Goal: Task Accomplishment & Management: Use online tool/utility

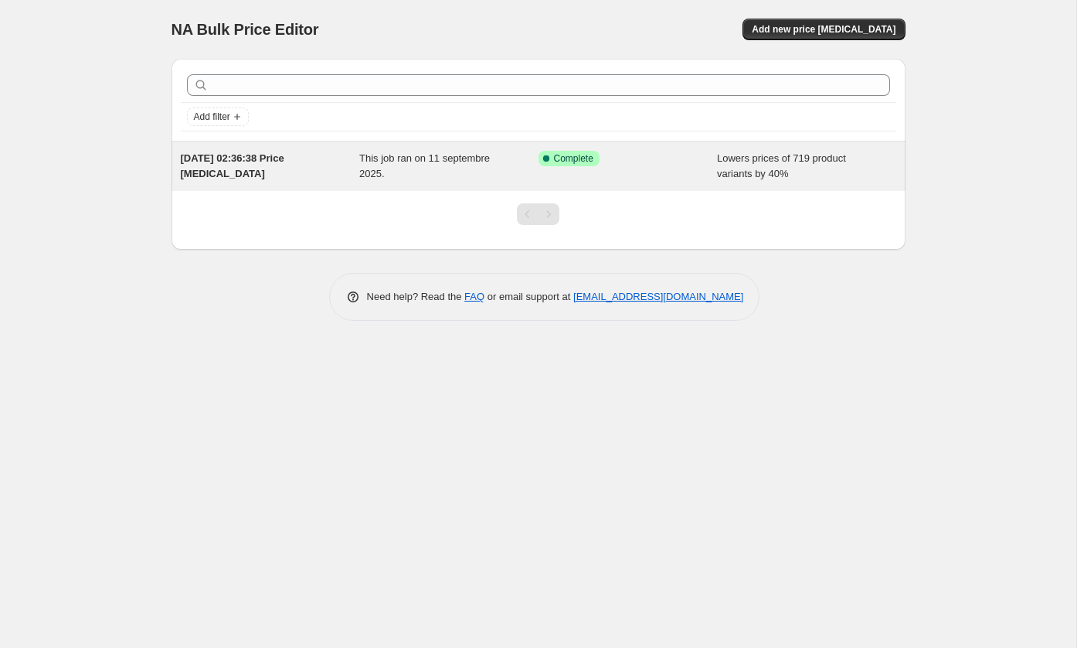
click at [620, 165] on div "Success Complete Complete" at bounding box center [628, 166] width 179 height 31
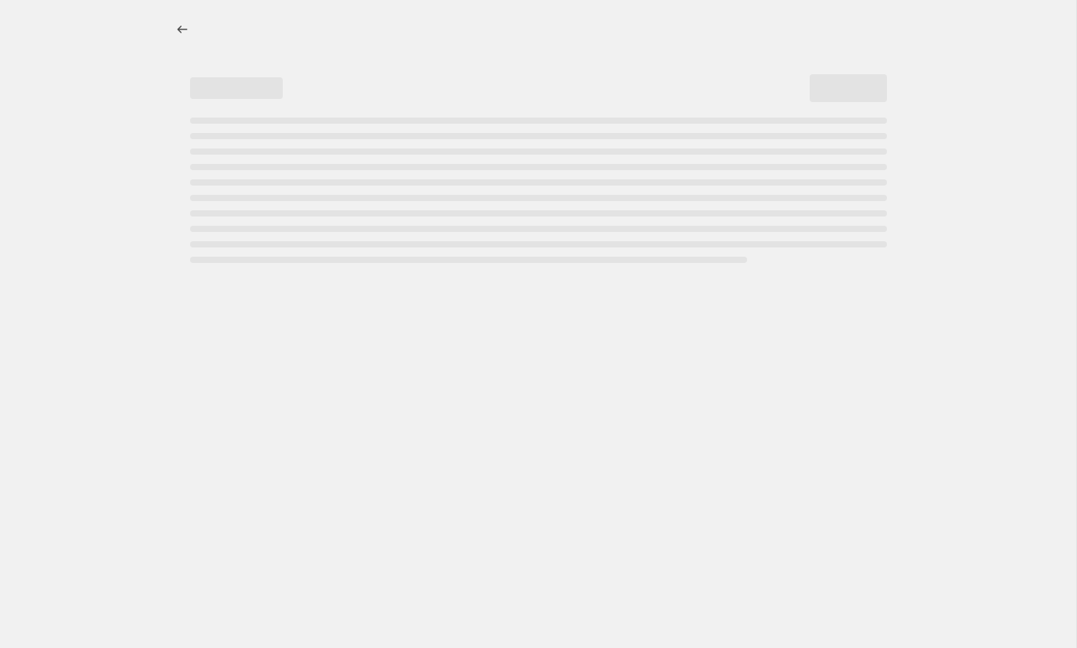
select select "percentage"
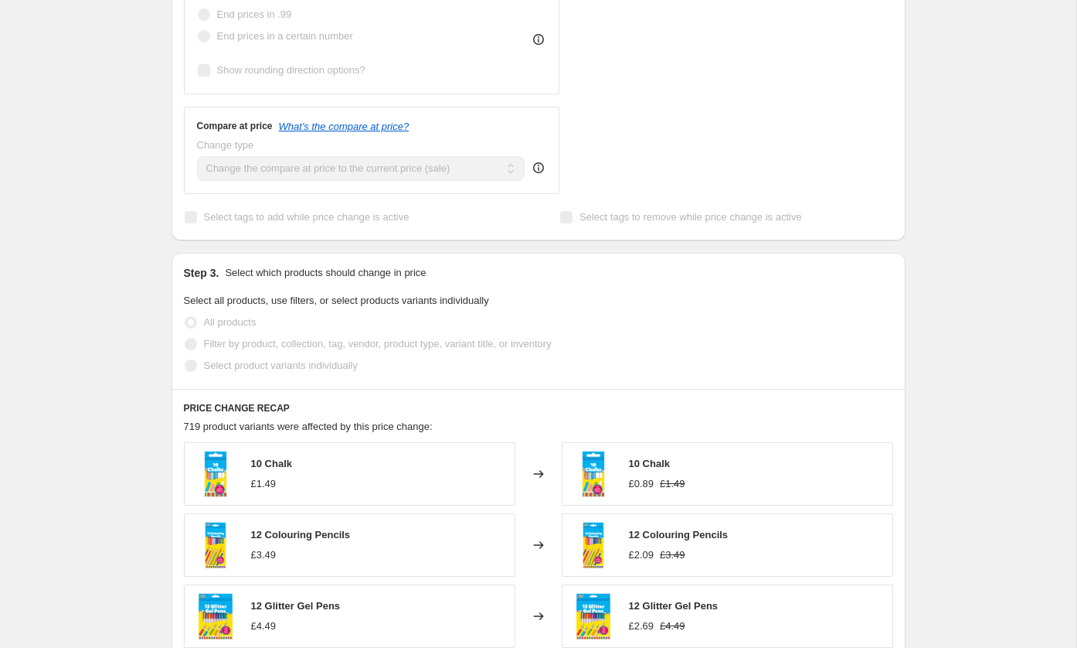
scroll to position [937, 0]
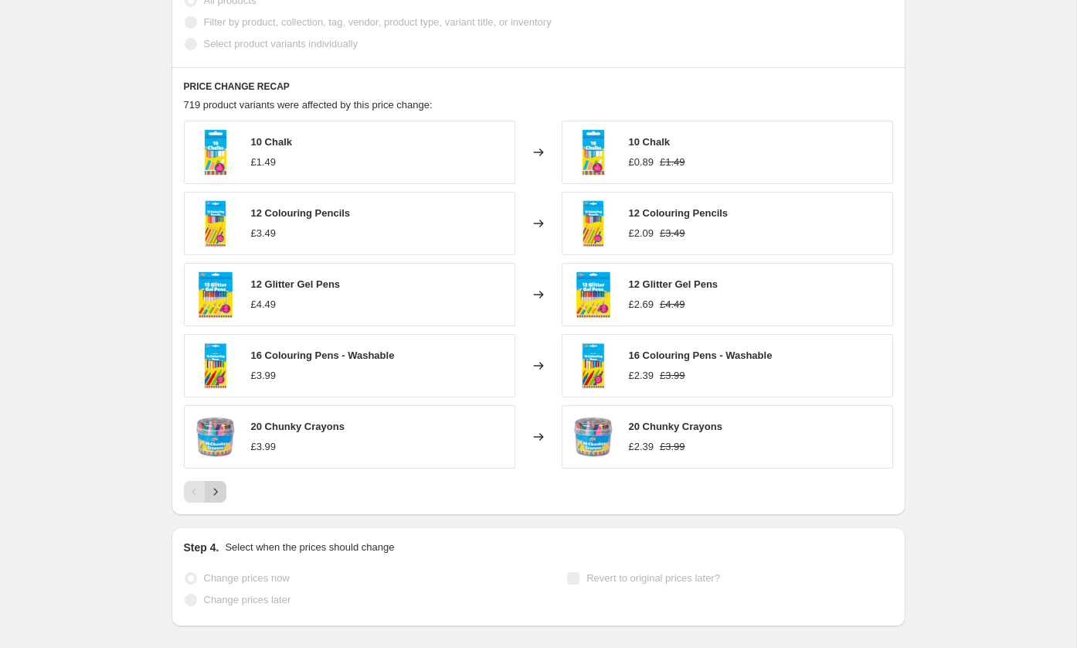
click at [208, 484] on icon "Next" at bounding box center [215, 491] width 15 height 15
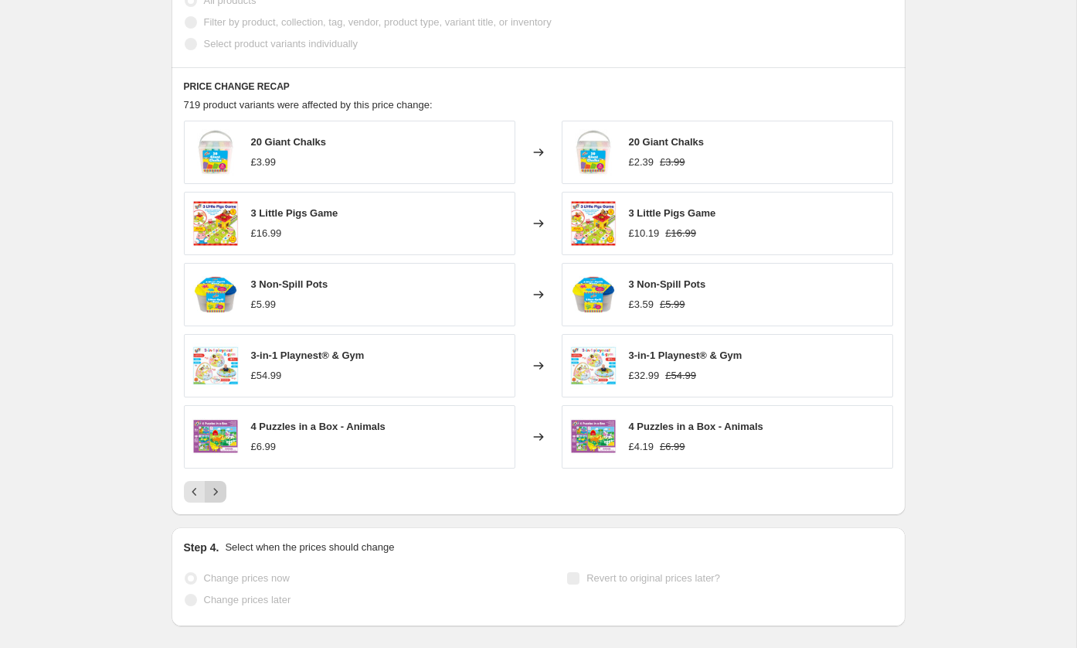
click at [212, 484] on icon "Next" at bounding box center [215, 491] width 15 height 15
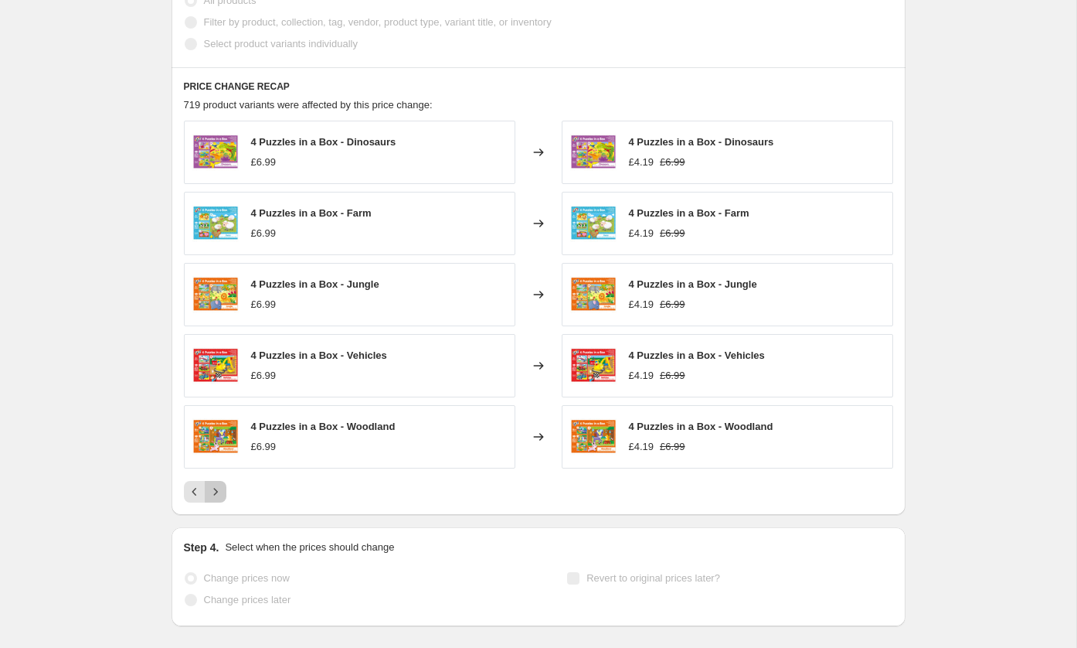
click at [212, 484] on icon "Next" at bounding box center [215, 491] width 15 height 15
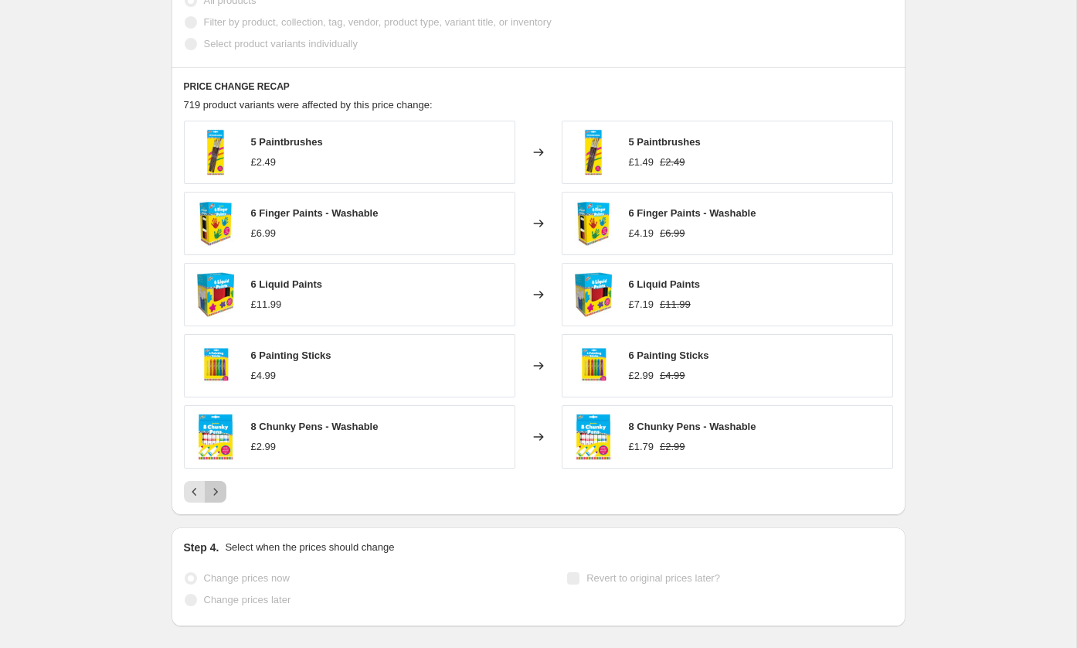
click at [212, 484] on icon "Next" at bounding box center [215, 491] width 15 height 15
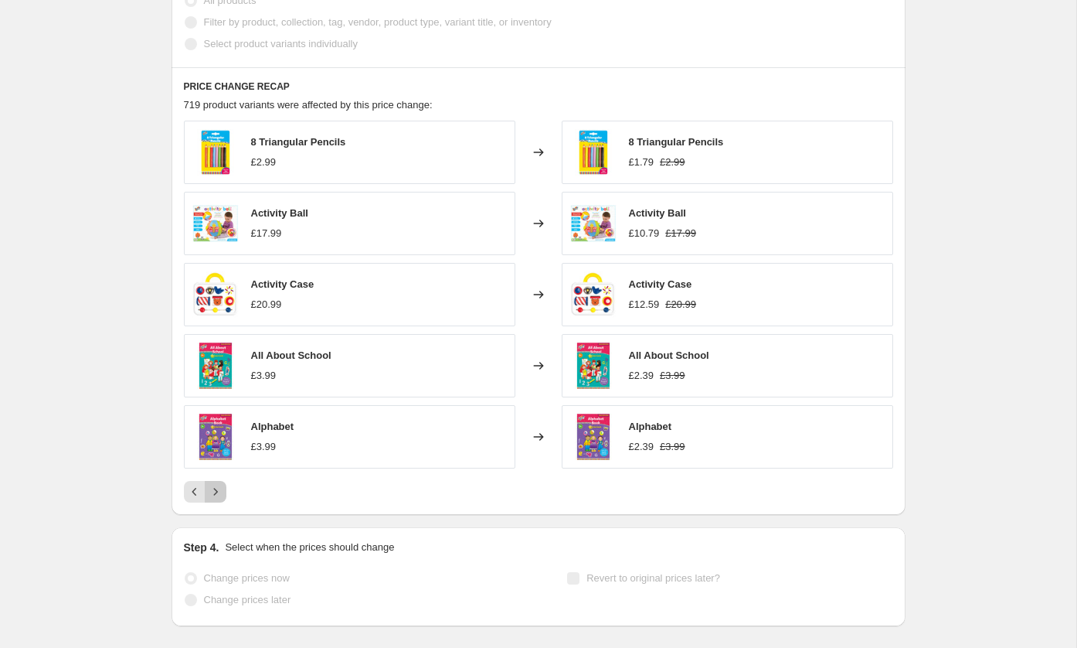
click at [212, 484] on icon "Next" at bounding box center [215, 491] width 15 height 15
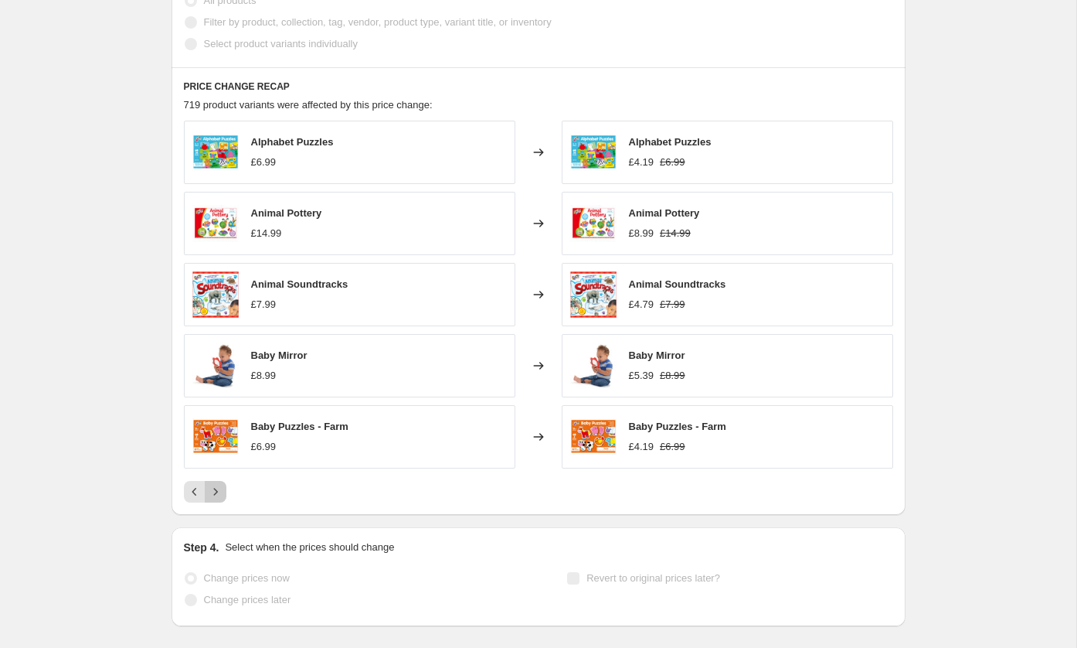
click at [212, 484] on icon "Next" at bounding box center [215, 491] width 15 height 15
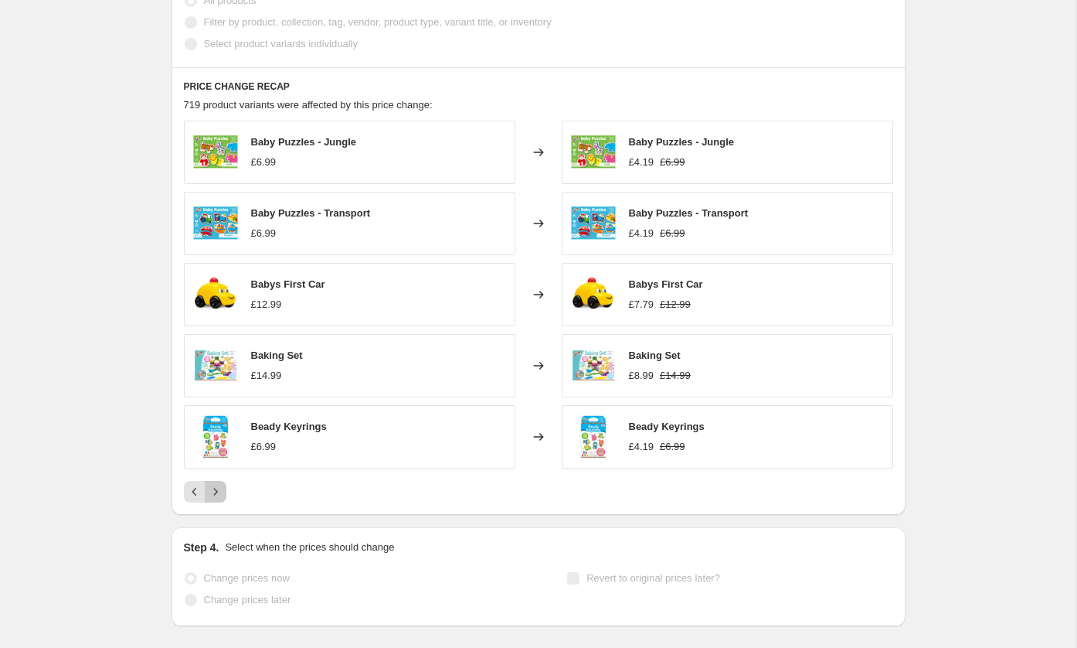
click at [212, 484] on icon "Next" at bounding box center [215, 491] width 15 height 15
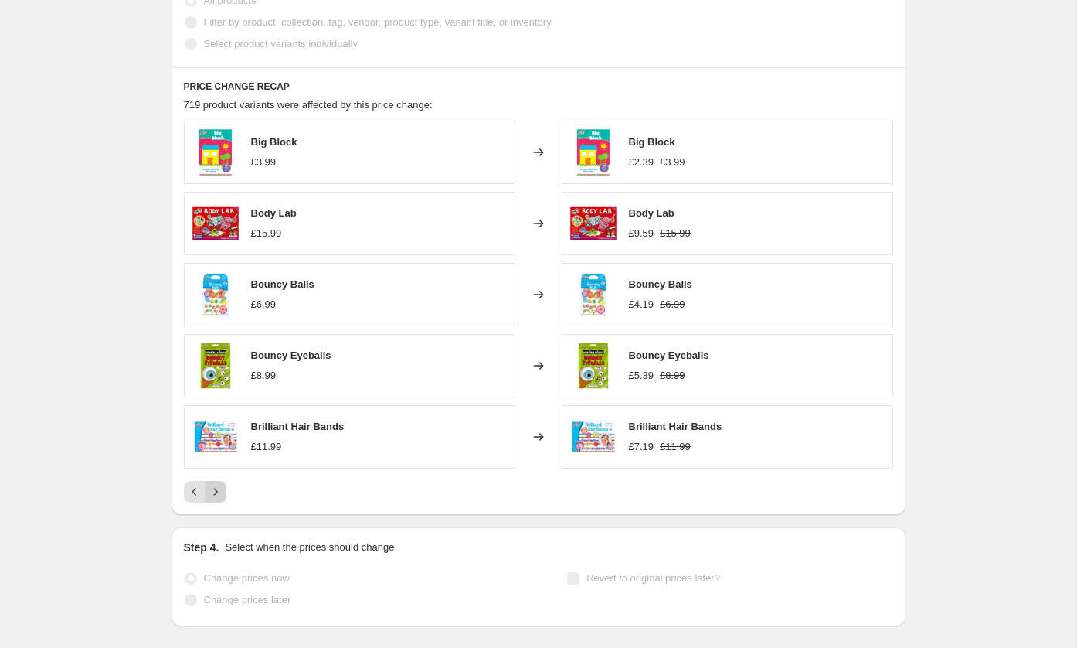
click at [212, 484] on icon "Next" at bounding box center [215, 491] width 15 height 15
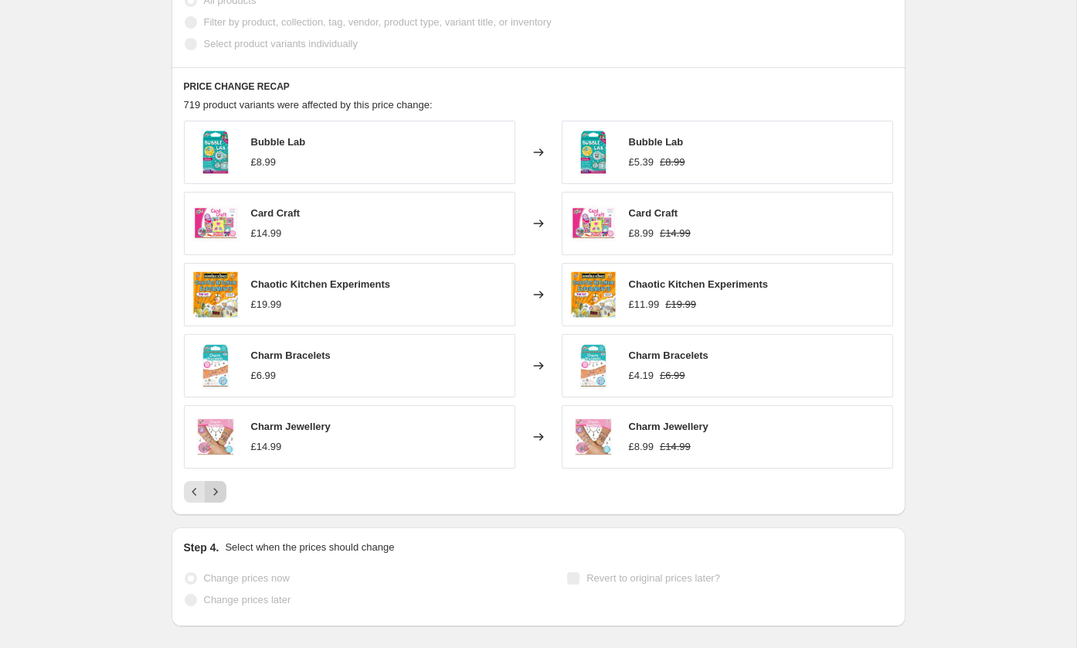
click at [212, 484] on icon "Next" at bounding box center [215, 491] width 15 height 15
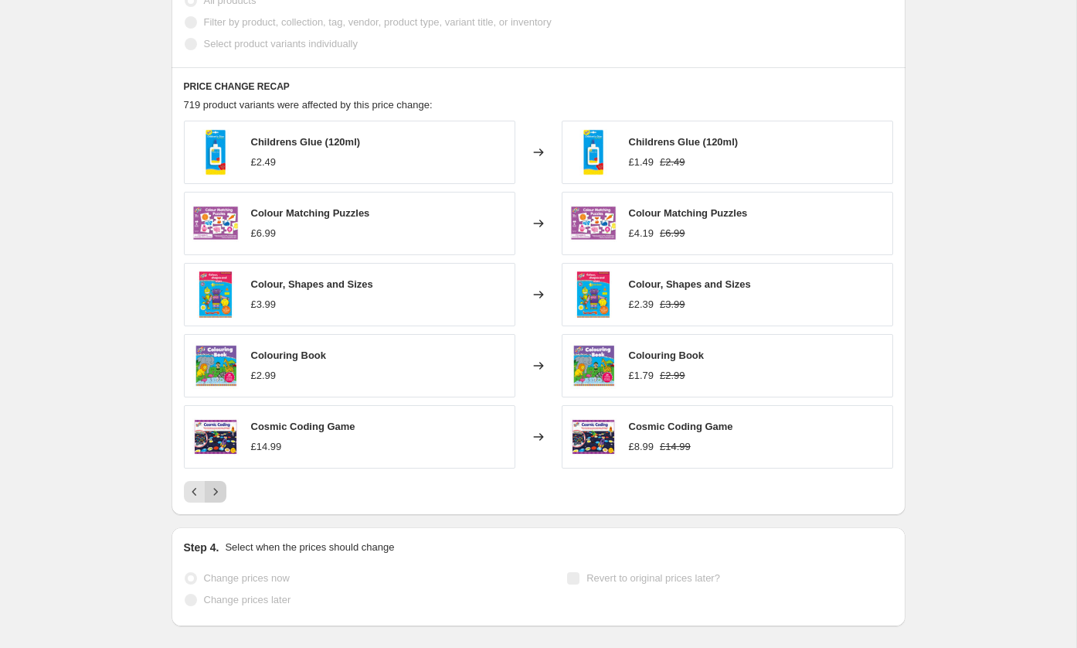
click at [212, 484] on icon "Next" at bounding box center [215, 491] width 15 height 15
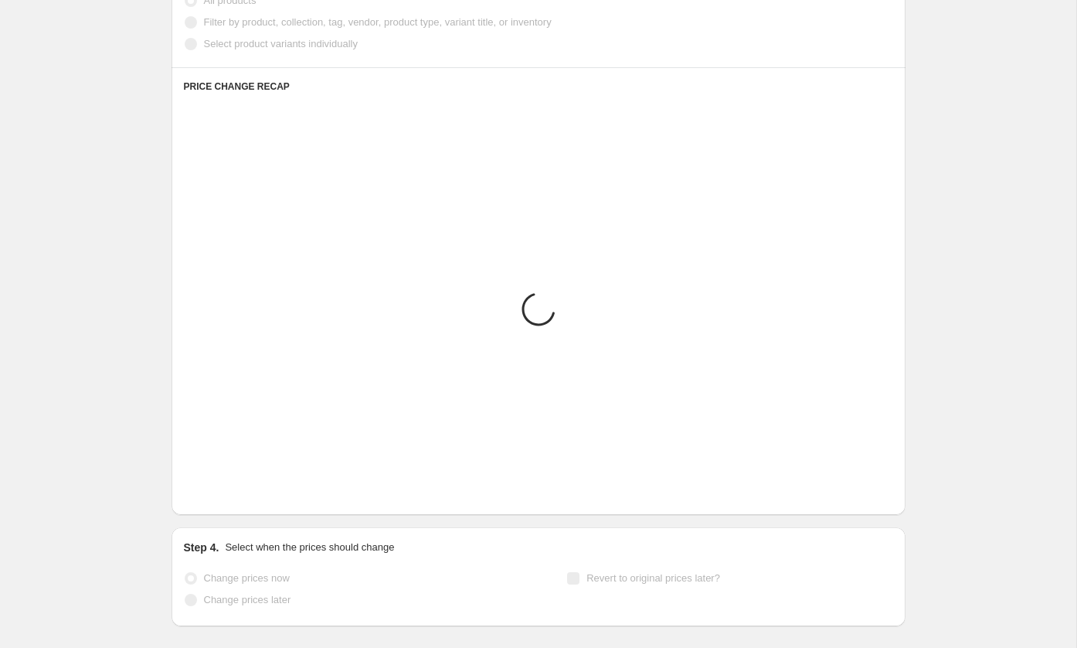
click at [212, 484] on icon "Next" at bounding box center [215, 491] width 15 height 15
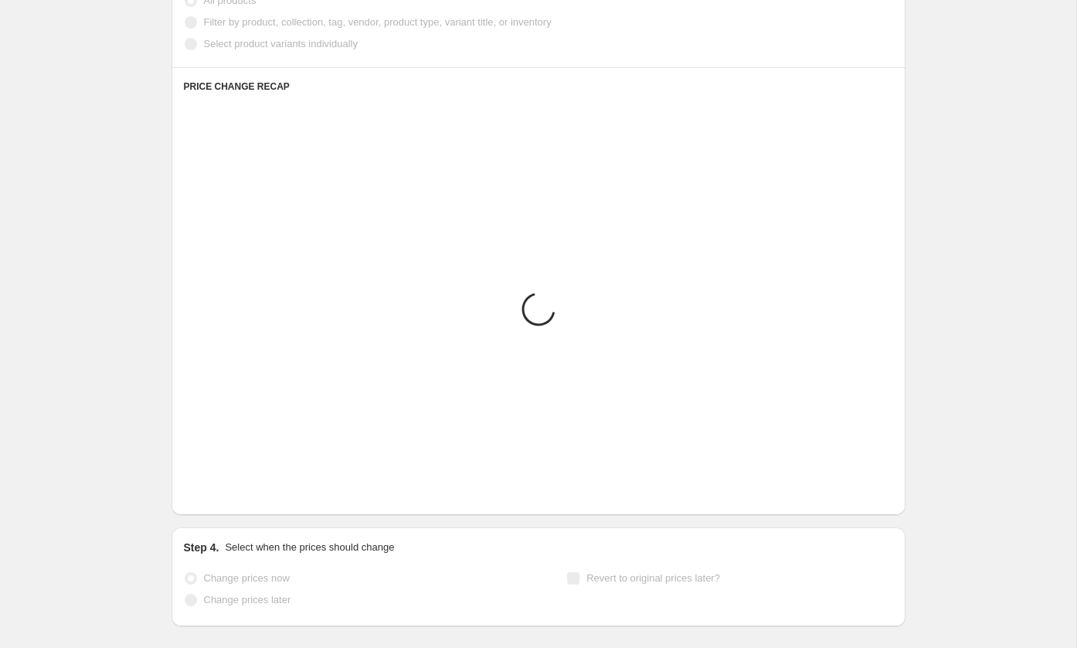
click at [212, 484] on icon "Next" at bounding box center [215, 491] width 15 height 15
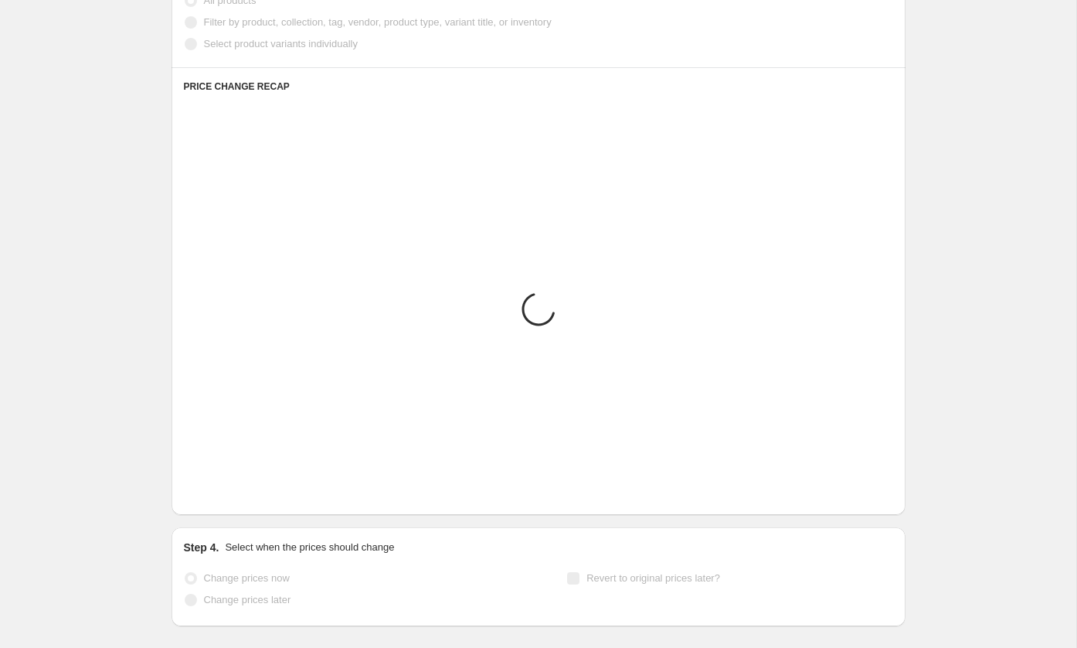
click at [212, 484] on icon "Next" at bounding box center [215, 491] width 15 height 15
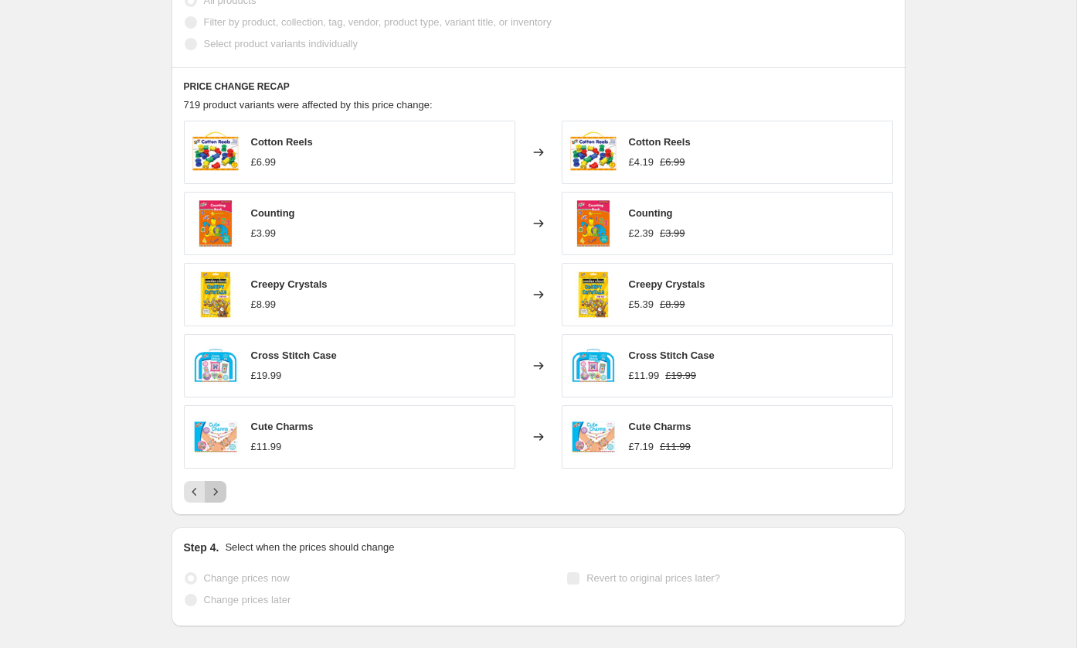
click at [212, 484] on icon "Next" at bounding box center [215, 491] width 15 height 15
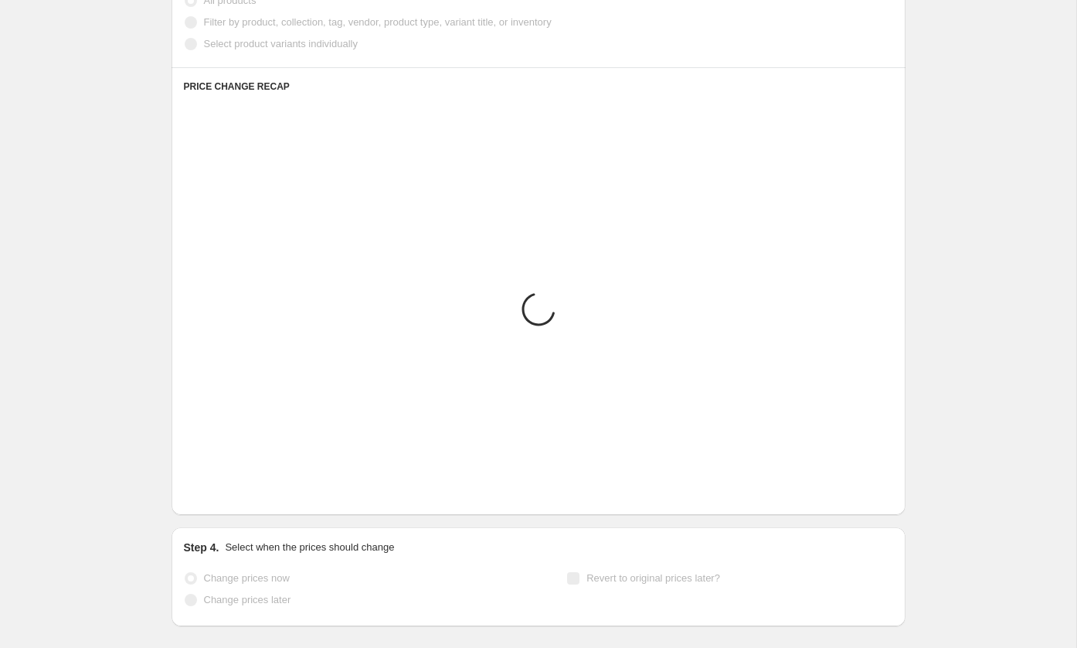
click at [212, 484] on icon "Next" at bounding box center [215, 491] width 15 height 15
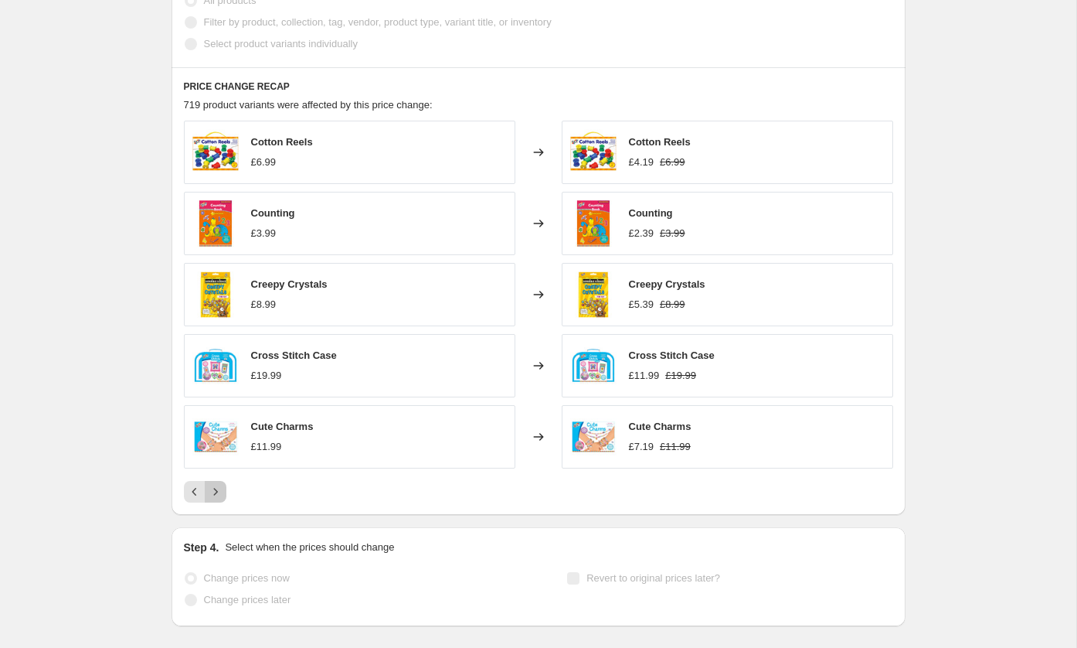
click at [212, 484] on icon "Next" at bounding box center [215, 491] width 15 height 15
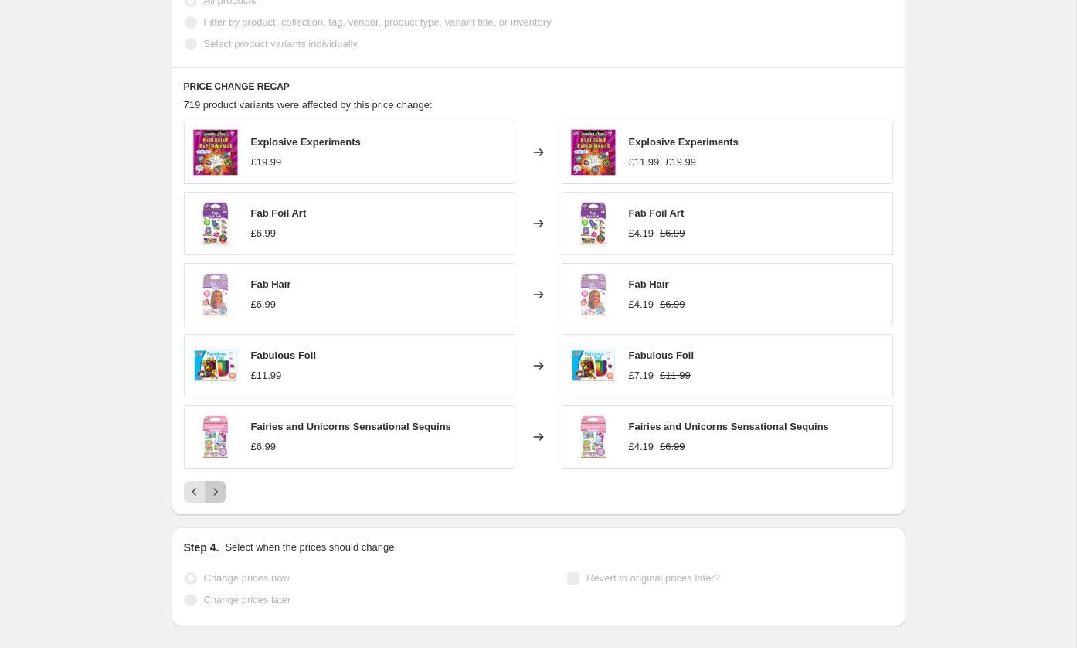
click at [212, 484] on icon "Next" at bounding box center [215, 491] width 15 height 15
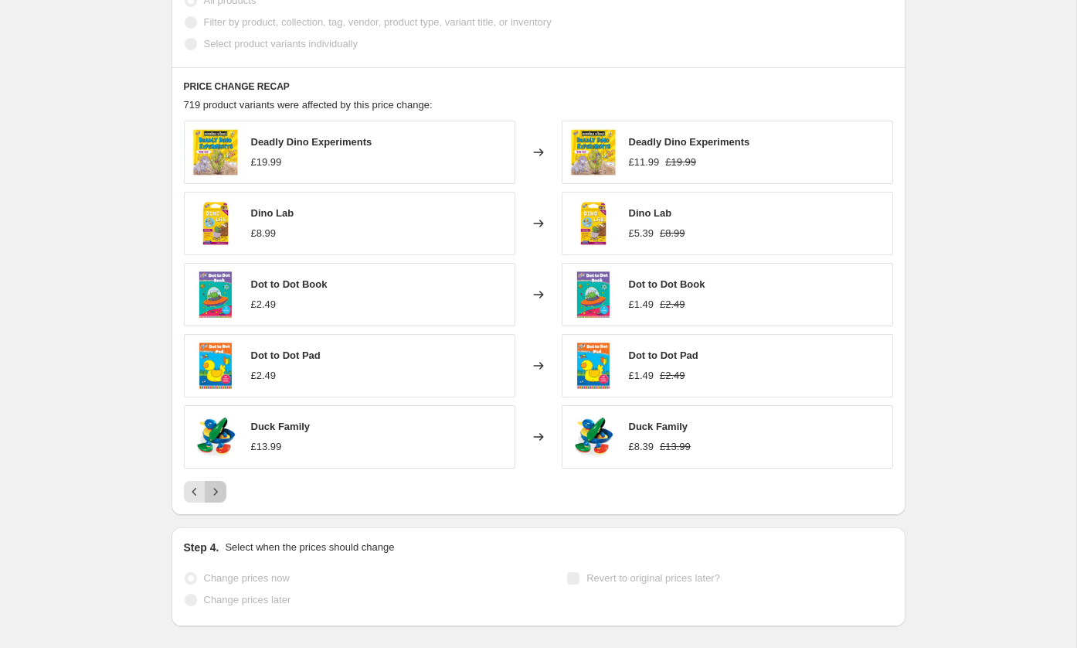
click at [212, 484] on icon "Next" at bounding box center [215, 491] width 15 height 15
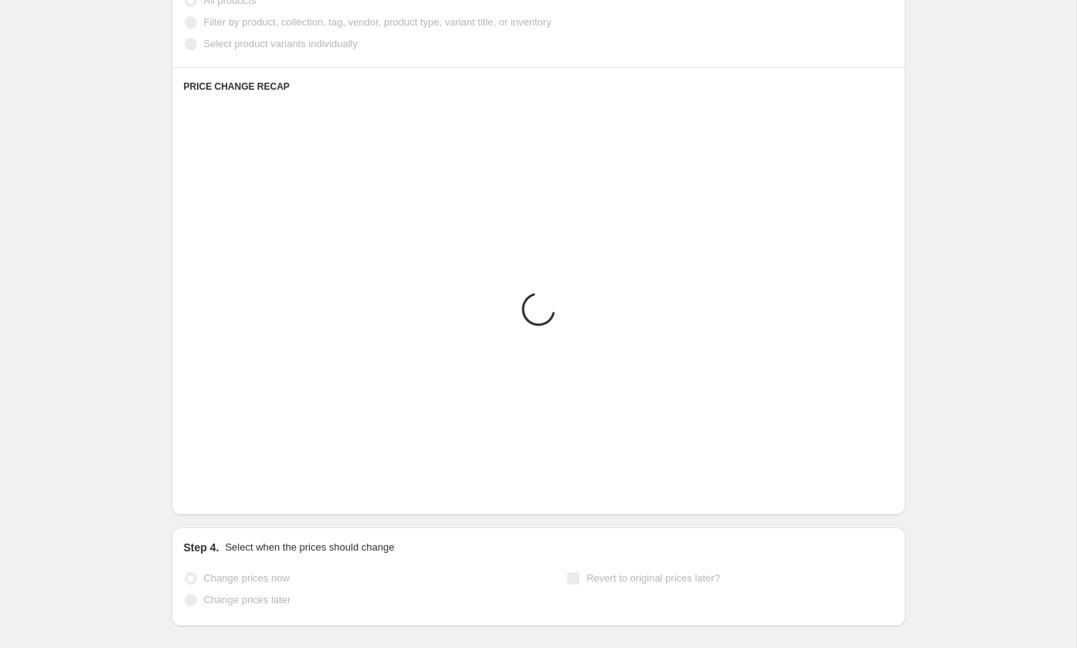
click at [212, 484] on icon "Next" at bounding box center [215, 491] width 15 height 15
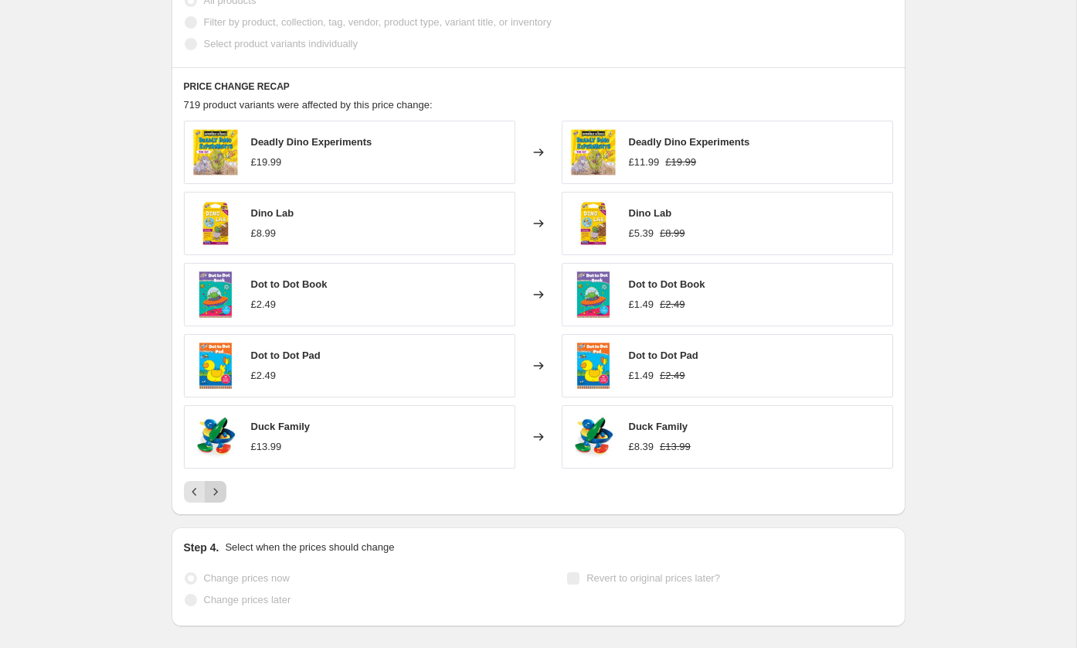
click at [212, 484] on icon "Next" at bounding box center [215, 491] width 15 height 15
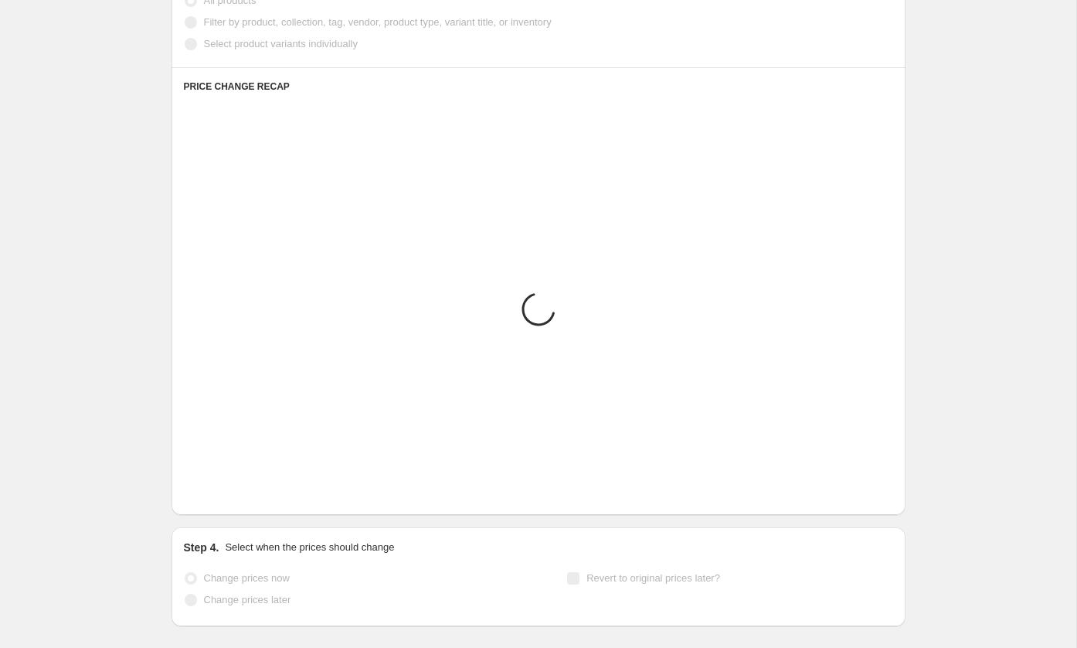
click at [212, 484] on icon "Next" at bounding box center [215, 491] width 15 height 15
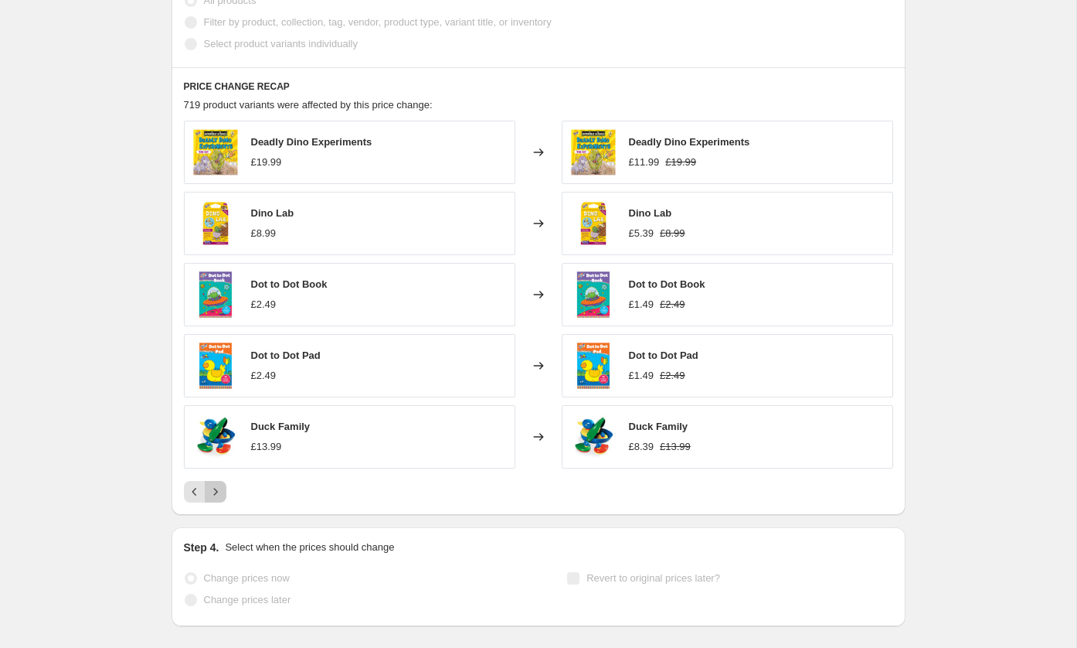
click at [212, 484] on icon "Next" at bounding box center [215, 491] width 15 height 15
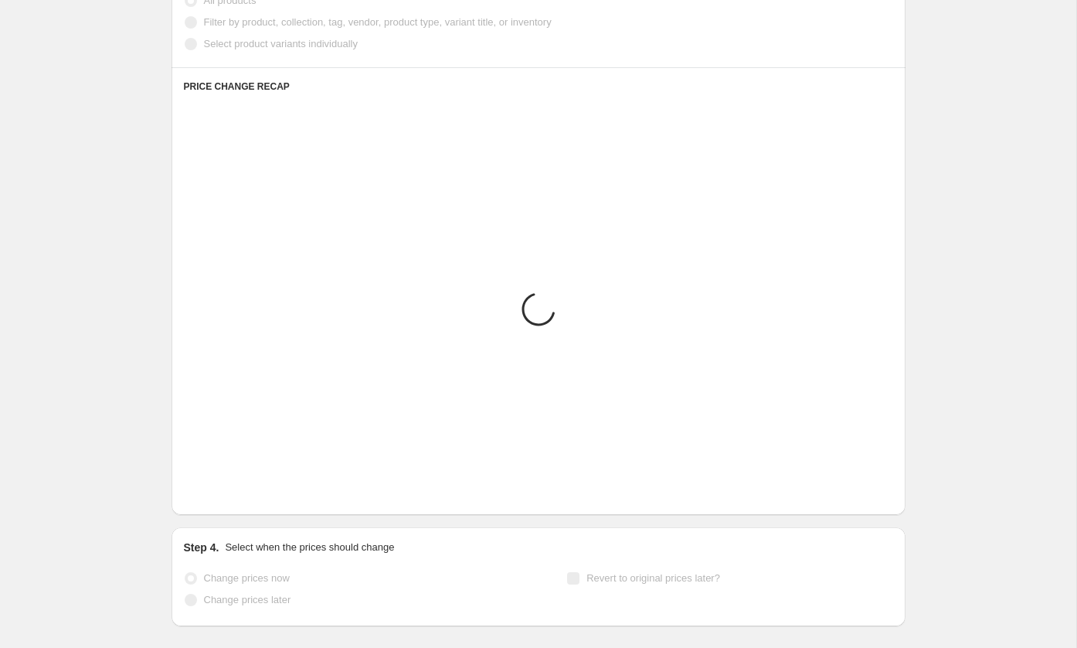
click at [212, 484] on icon "Next" at bounding box center [215, 491] width 15 height 15
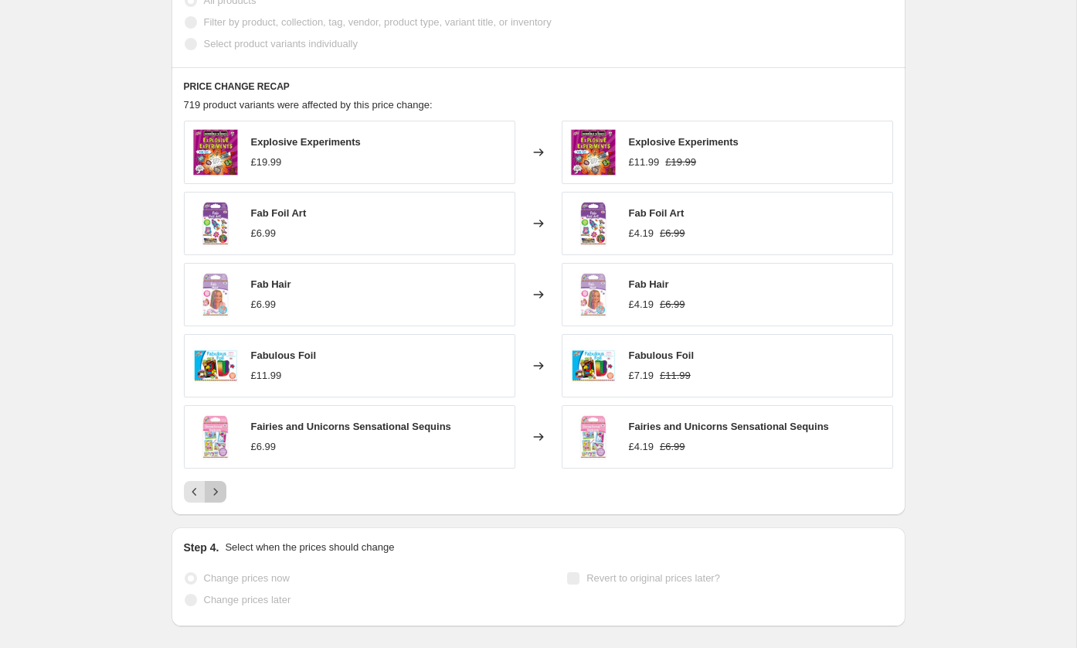
click at [212, 484] on icon "Next" at bounding box center [215, 491] width 15 height 15
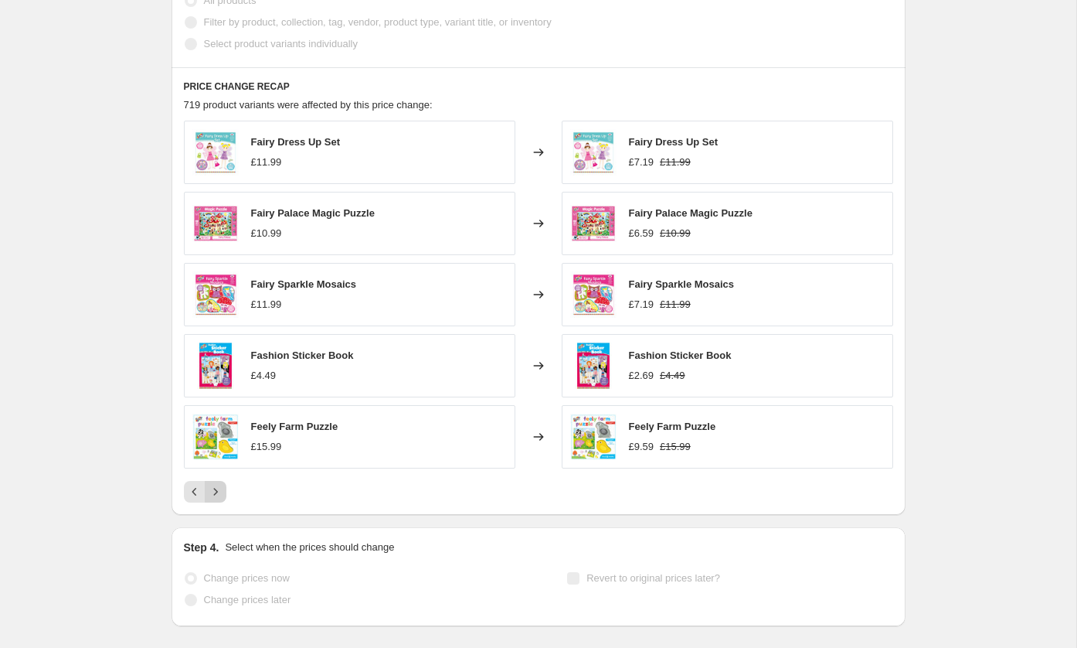
click at [219, 488] on icon "Next" at bounding box center [215, 491] width 15 height 15
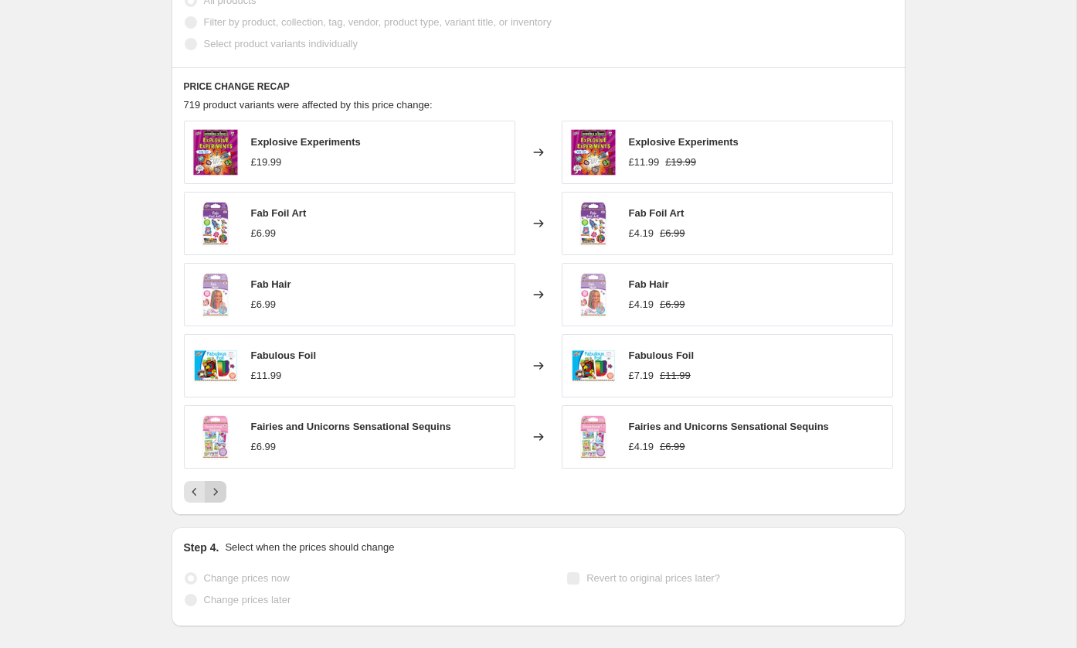
click at [219, 488] on icon "Next" at bounding box center [215, 491] width 15 height 15
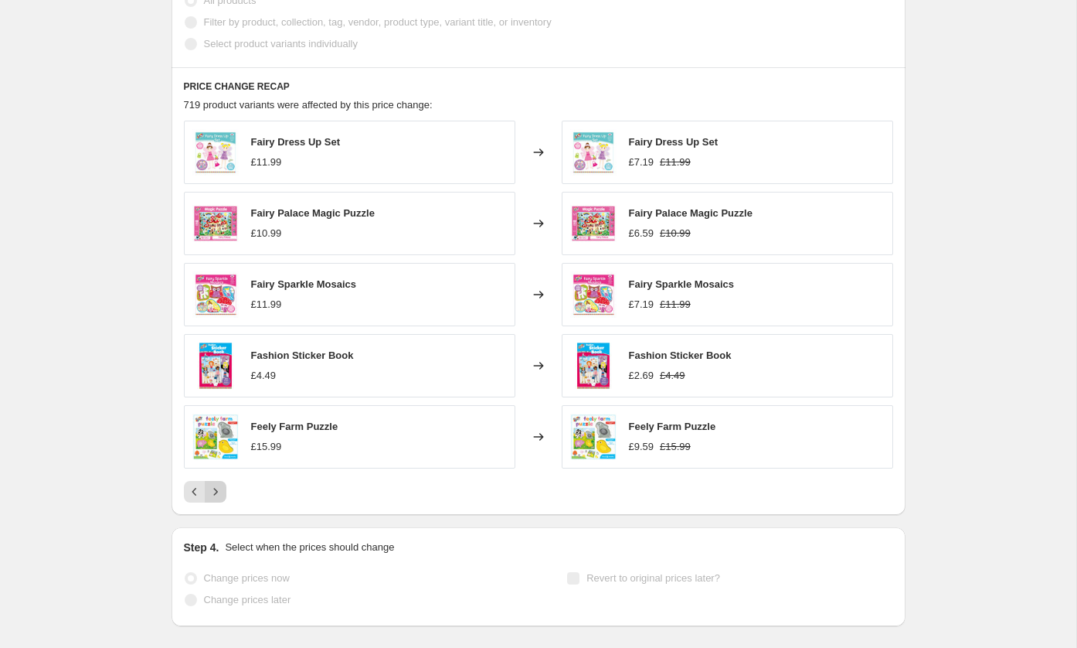
click at [222, 484] on icon "Next" at bounding box center [215, 491] width 15 height 15
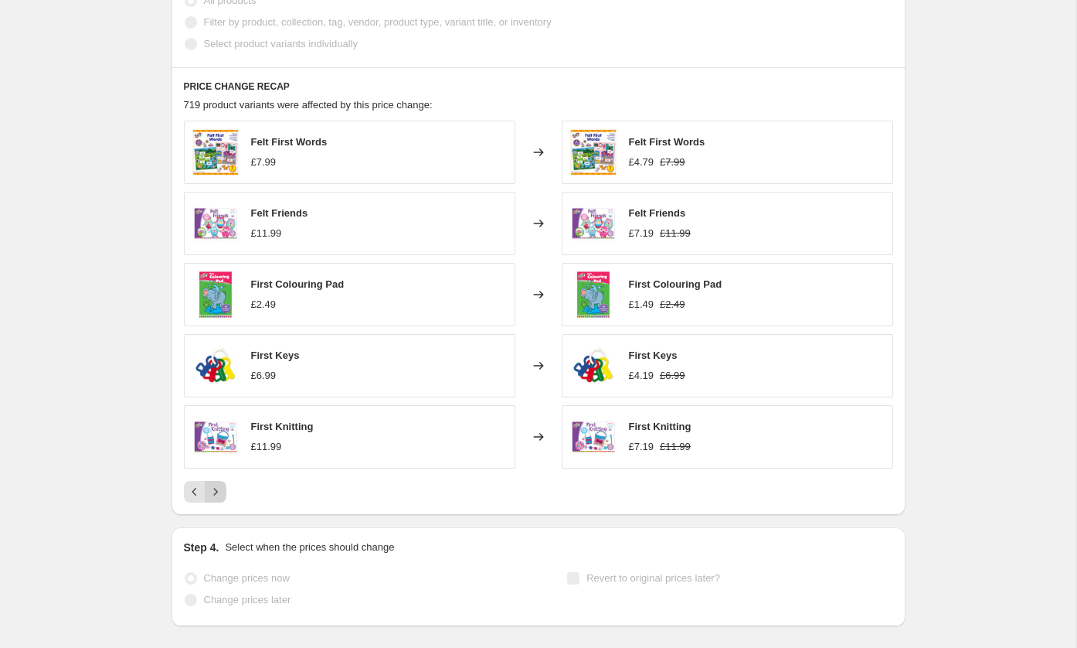
click at [222, 484] on icon "Next" at bounding box center [215, 491] width 15 height 15
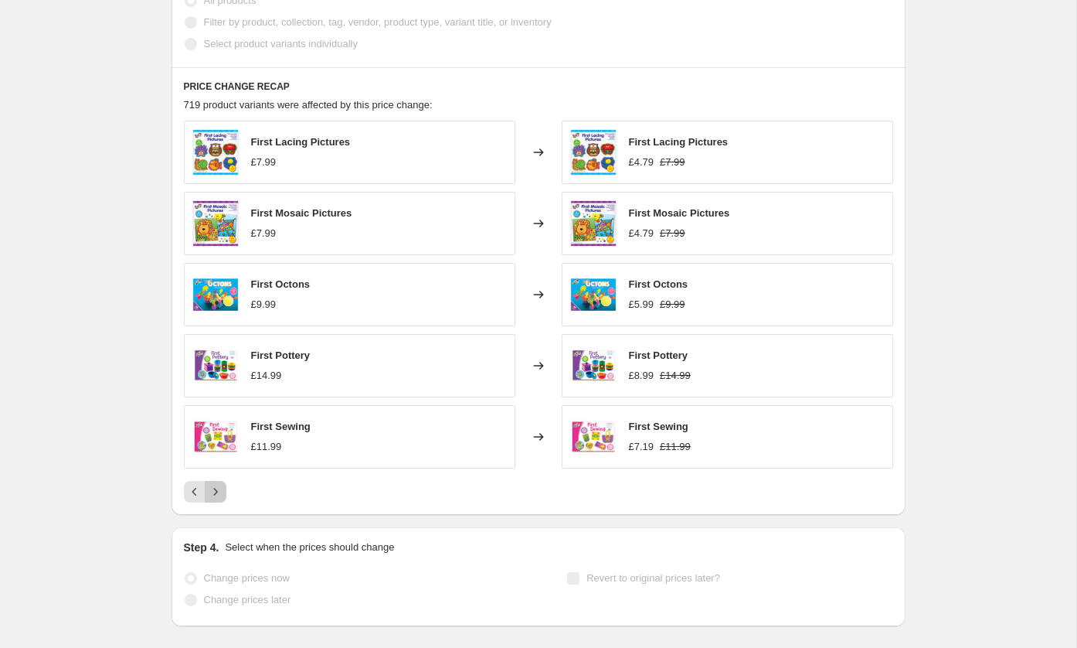
click at [222, 484] on icon "Next" at bounding box center [215, 491] width 15 height 15
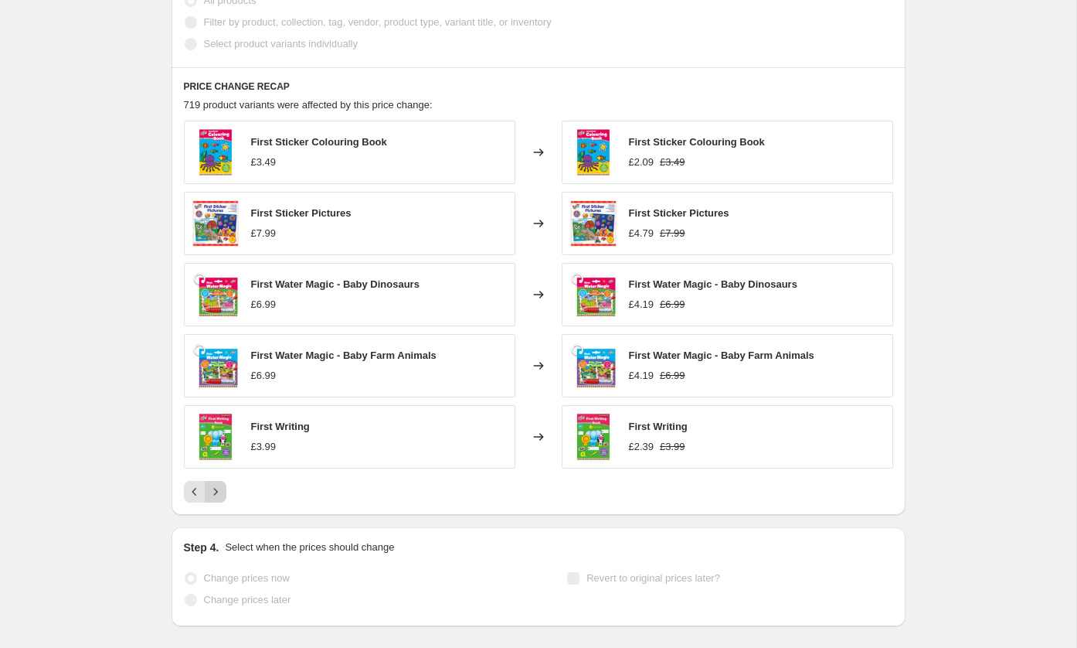
click at [222, 484] on icon "Next" at bounding box center [215, 491] width 15 height 15
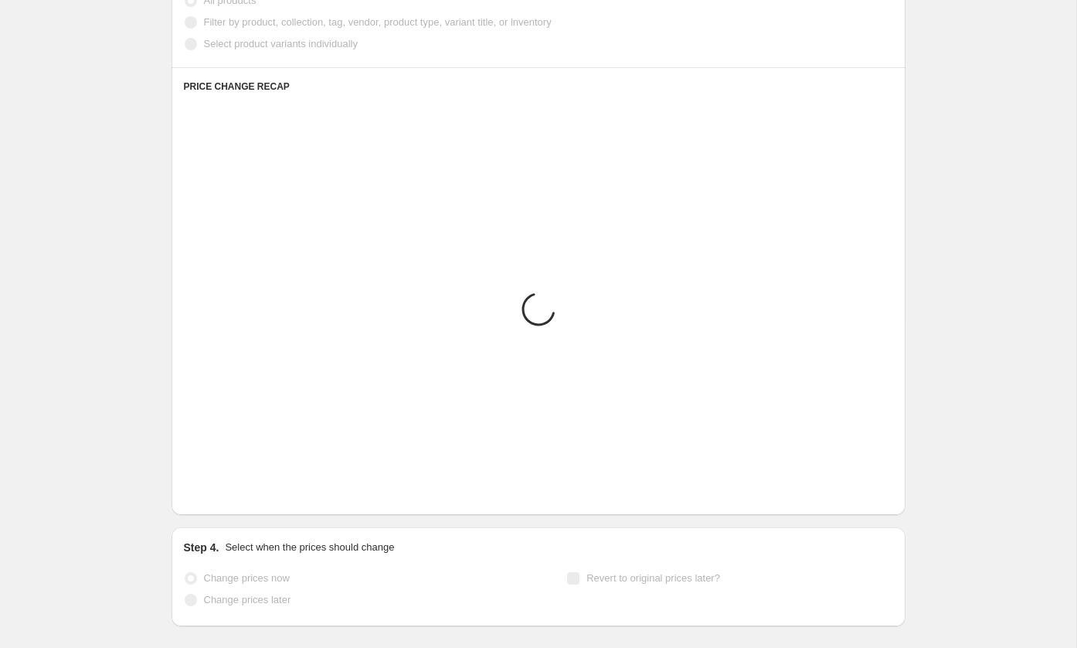
click at [222, 484] on icon "Next" at bounding box center [215, 491] width 15 height 15
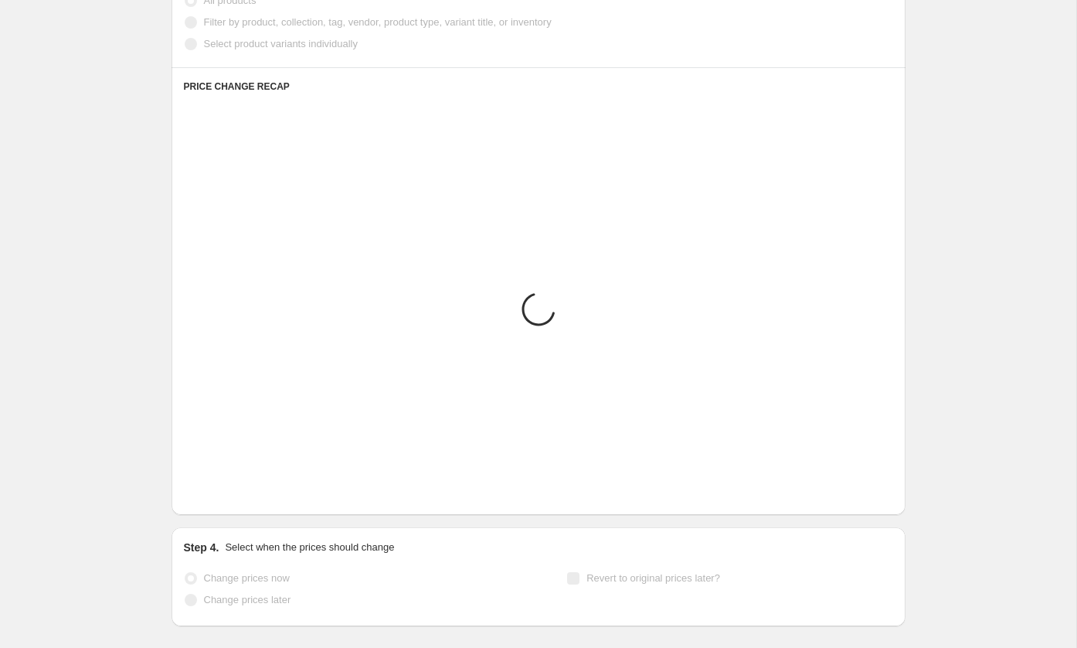
click at [222, 484] on icon "Next" at bounding box center [215, 491] width 15 height 15
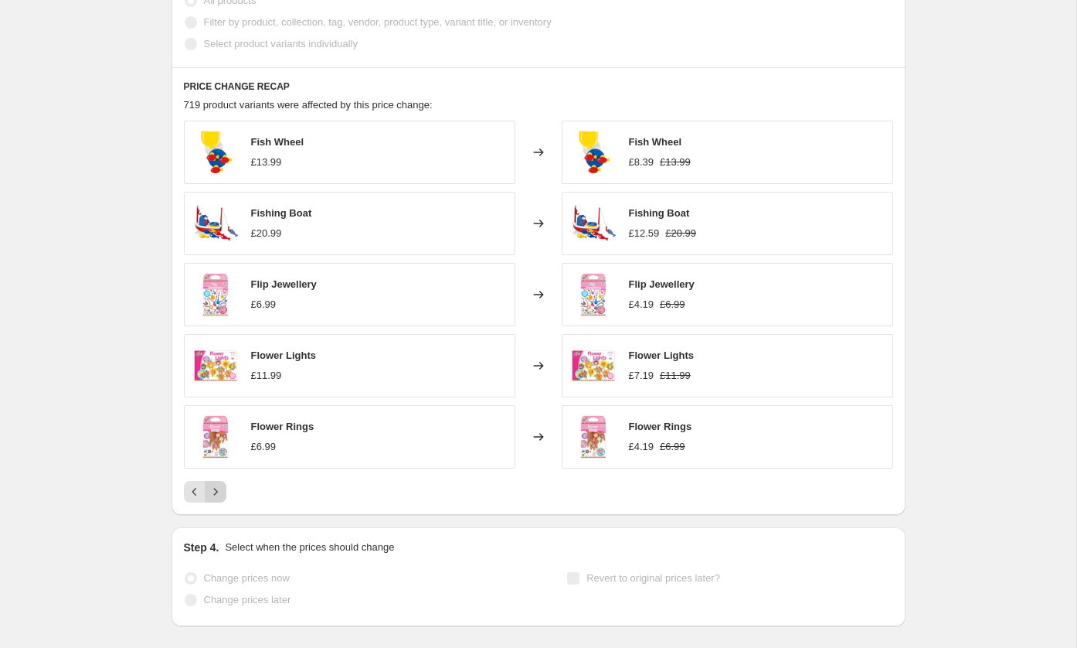
click at [222, 484] on icon "Next" at bounding box center [215, 491] width 15 height 15
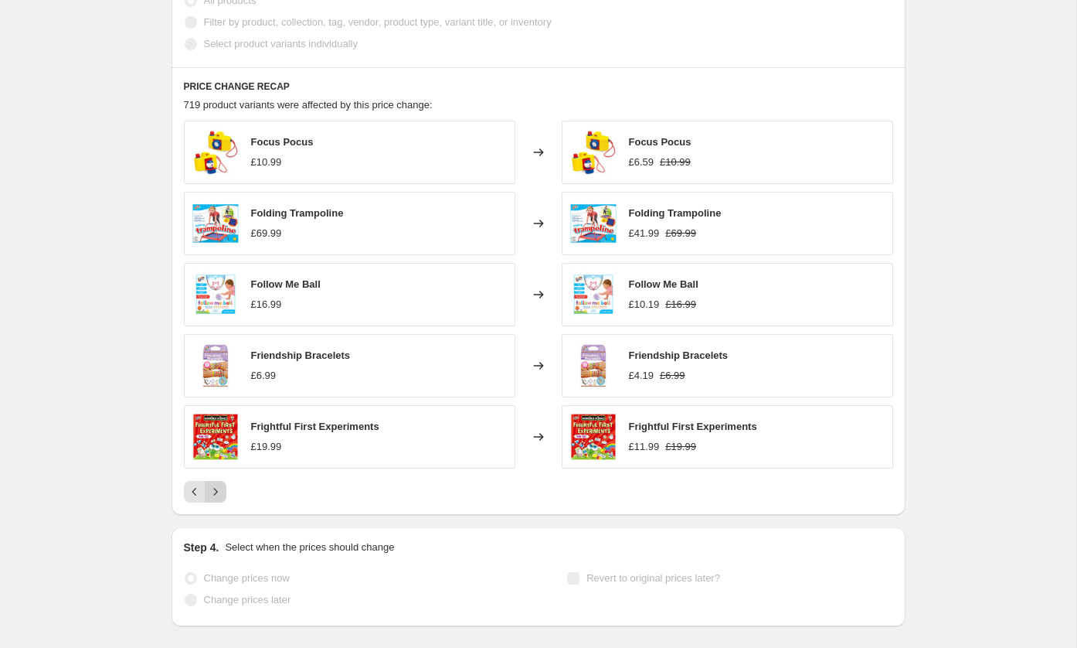
click at [222, 484] on icon "Next" at bounding box center [215, 491] width 15 height 15
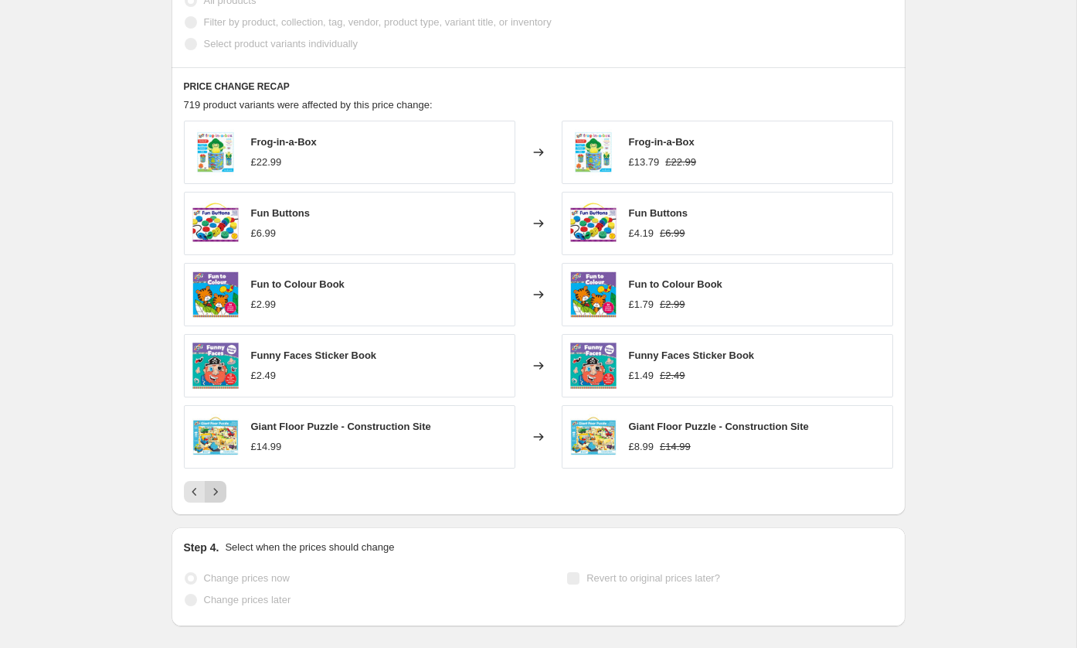
click at [222, 484] on icon "Next" at bounding box center [215, 491] width 15 height 15
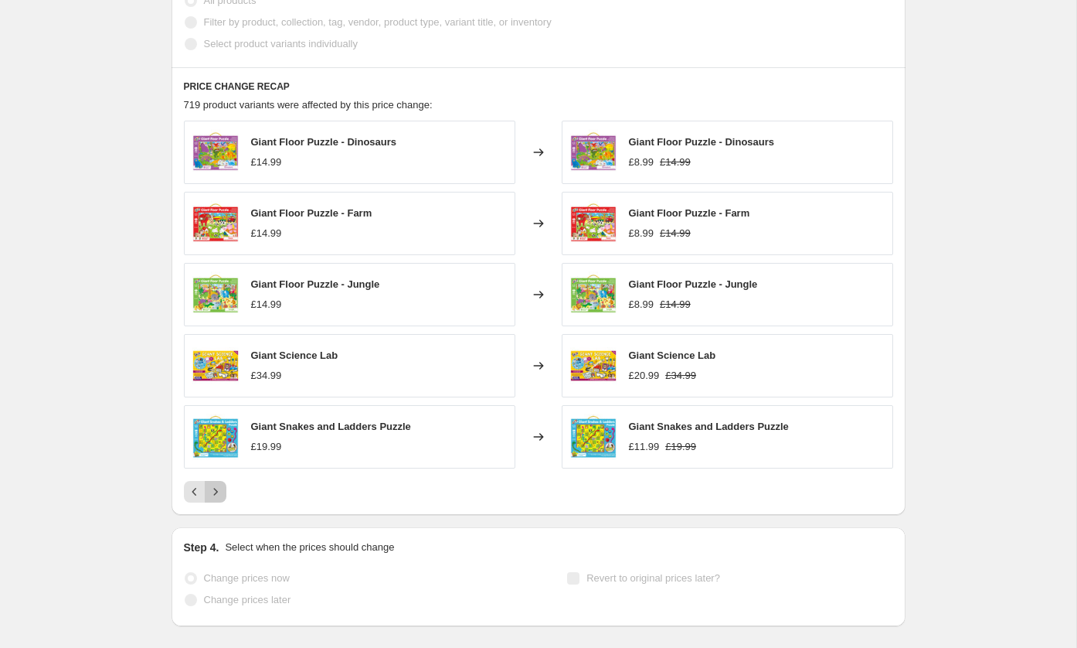
click at [222, 484] on icon "Next" at bounding box center [215, 491] width 15 height 15
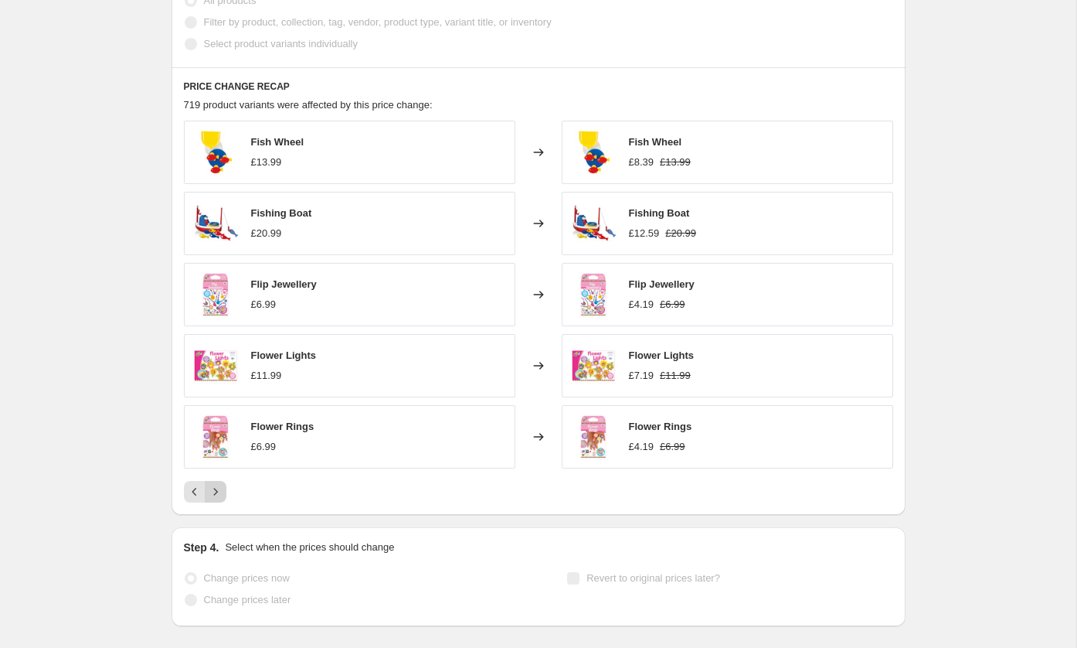
click at [222, 484] on icon "Next" at bounding box center [215, 491] width 15 height 15
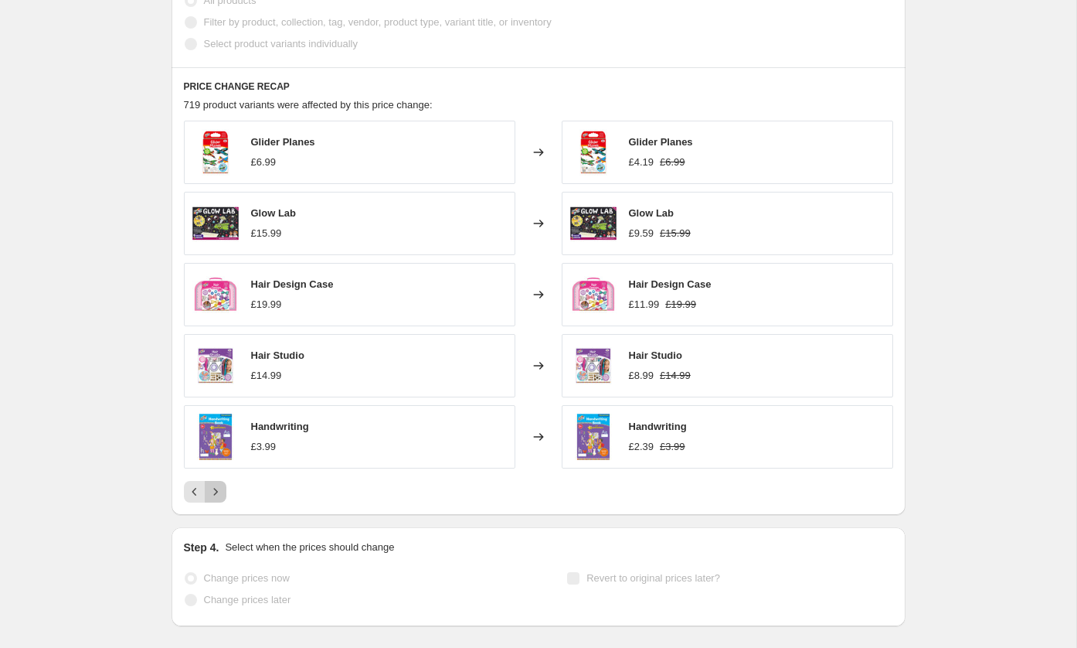
click at [222, 484] on icon "Next" at bounding box center [215, 491] width 15 height 15
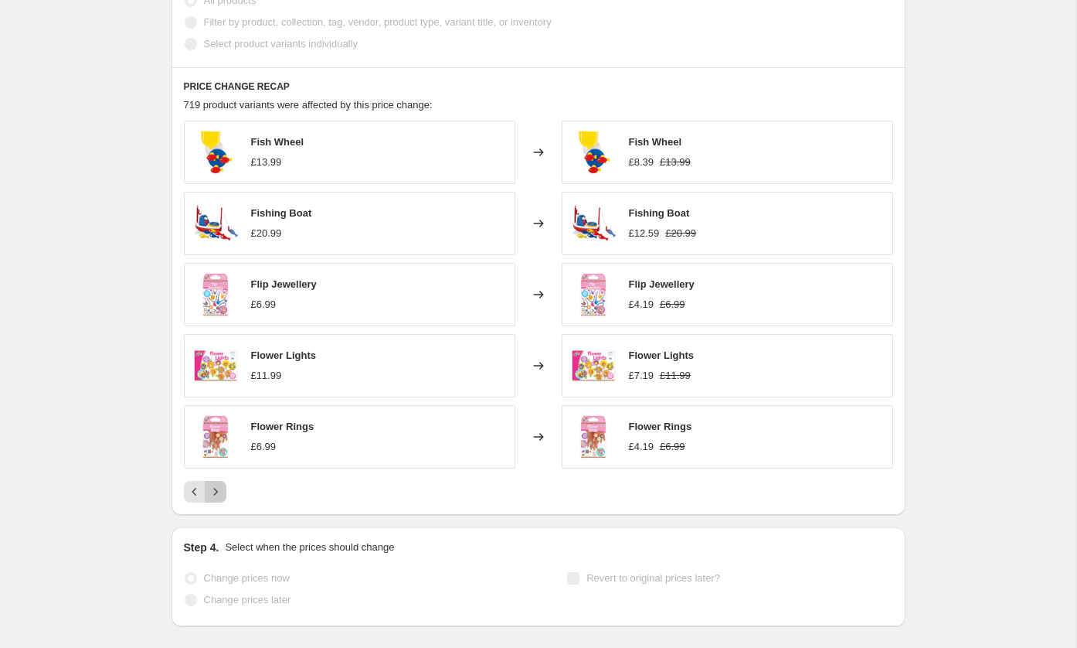
click at [222, 484] on icon "Next" at bounding box center [215, 491] width 15 height 15
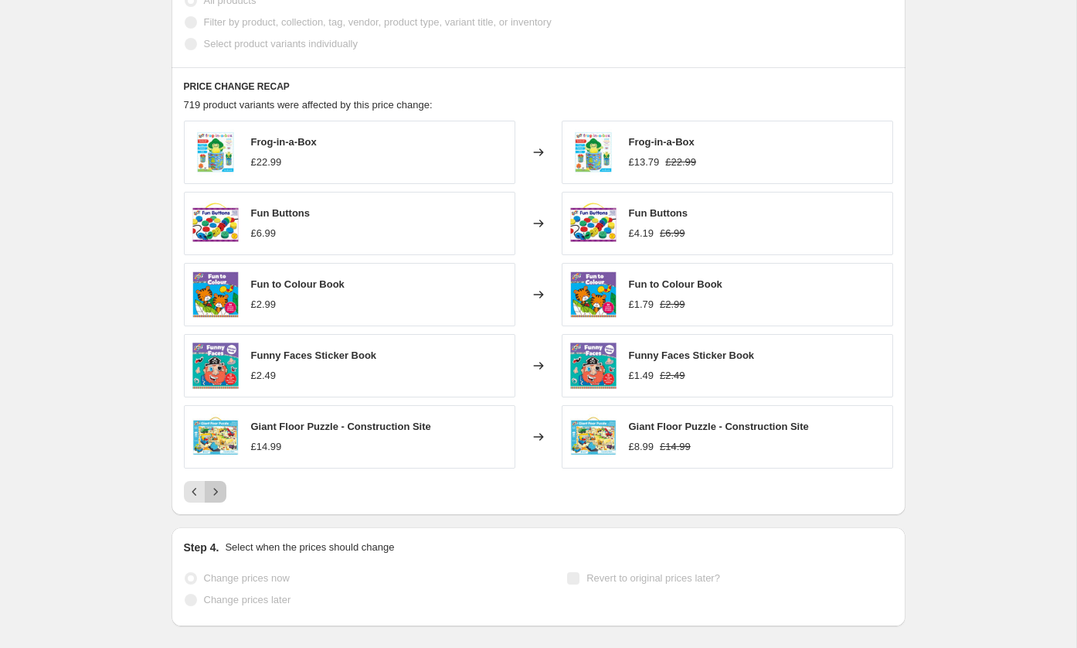
click at [222, 484] on icon "Next" at bounding box center [215, 491] width 15 height 15
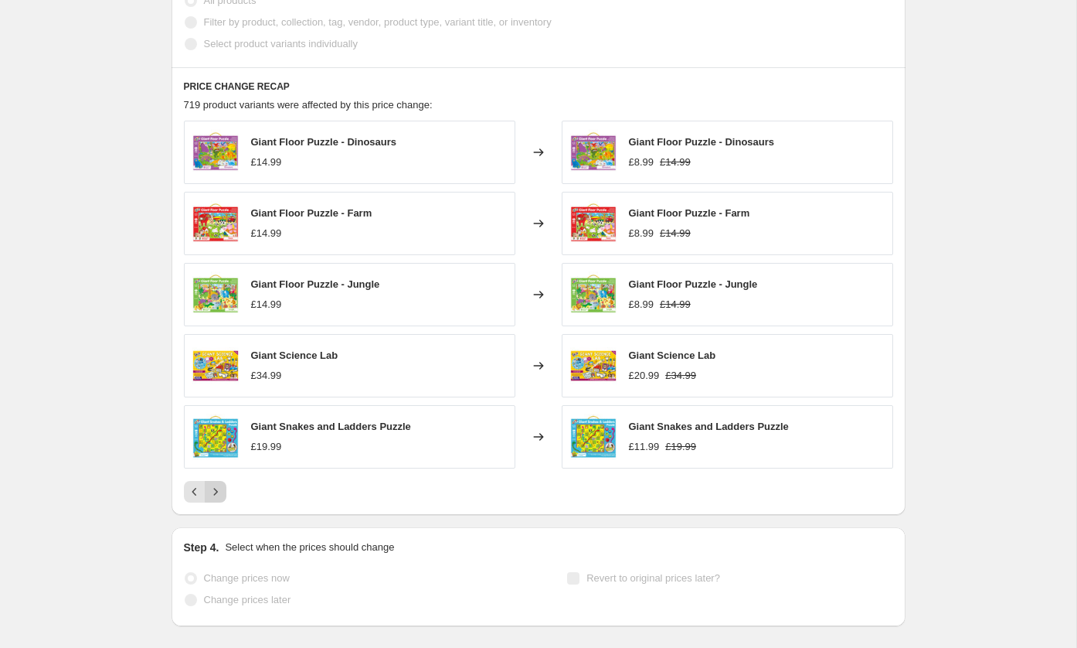
click at [222, 484] on icon "Next" at bounding box center [215, 491] width 15 height 15
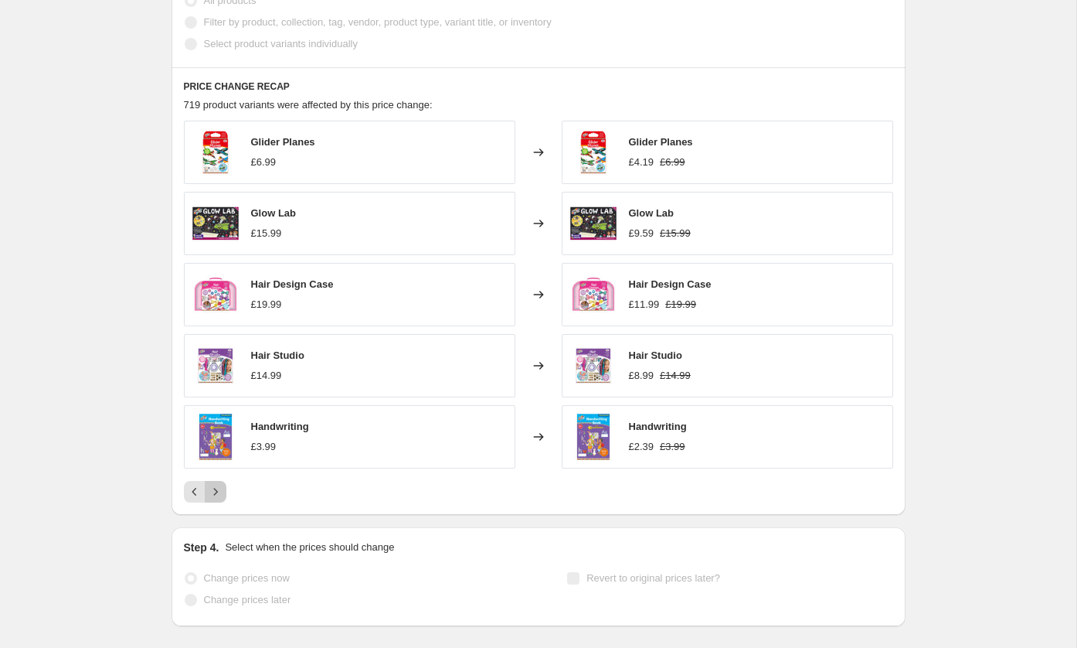
click at [222, 484] on icon "Next" at bounding box center [215, 491] width 15 height 15
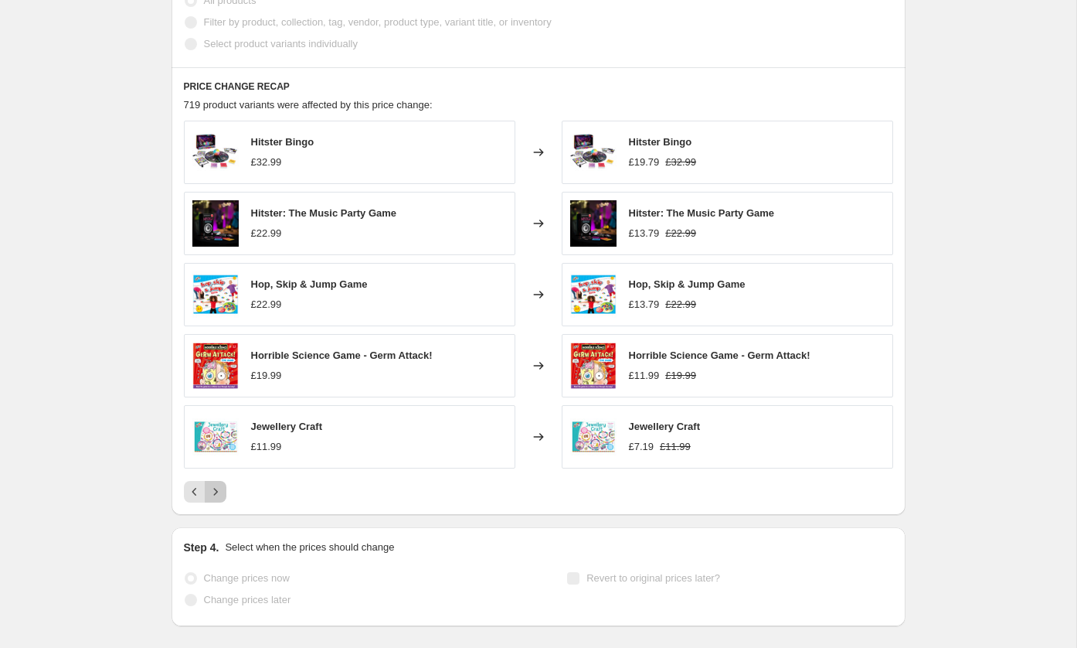
click at [222, 484] on icon "Next" at bounding box center [215, 491] width 15 height 15
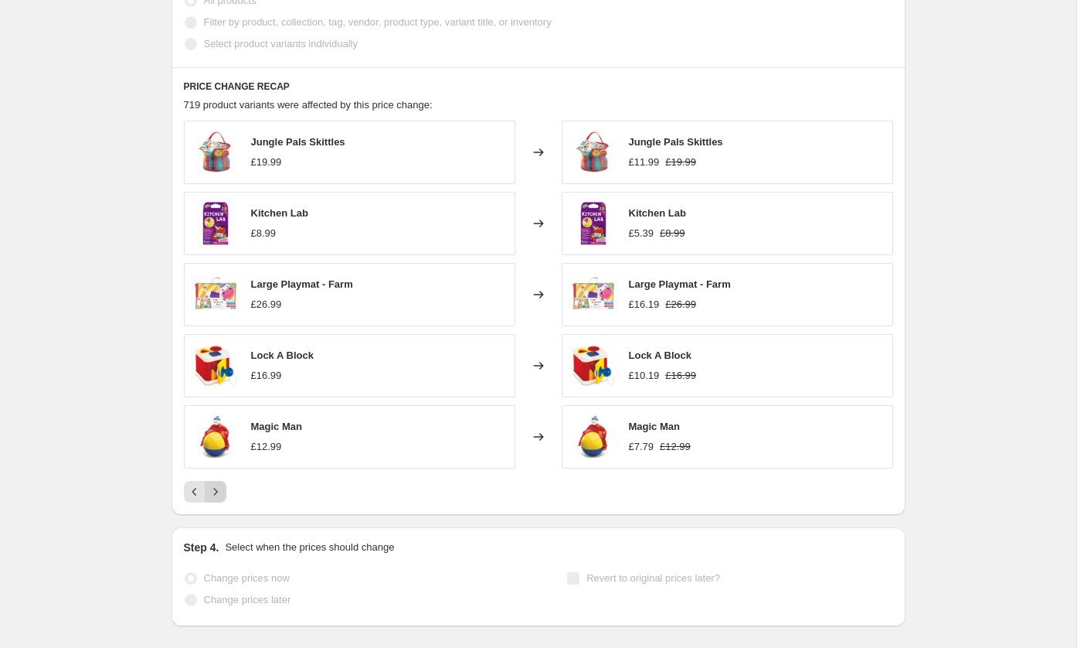
click at [222, 484] on icon "Next" at bounding box center [215, 491] width 15 height 15
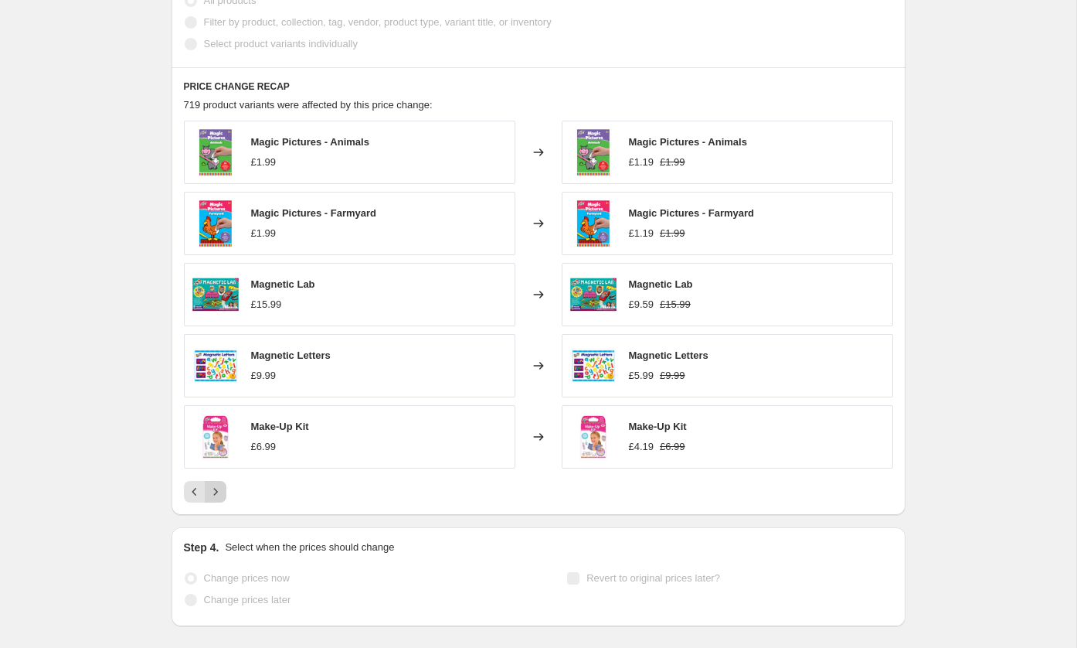
click at [222, 484] on icon "Next" at bounding box center [215, 491] width 15 height 15
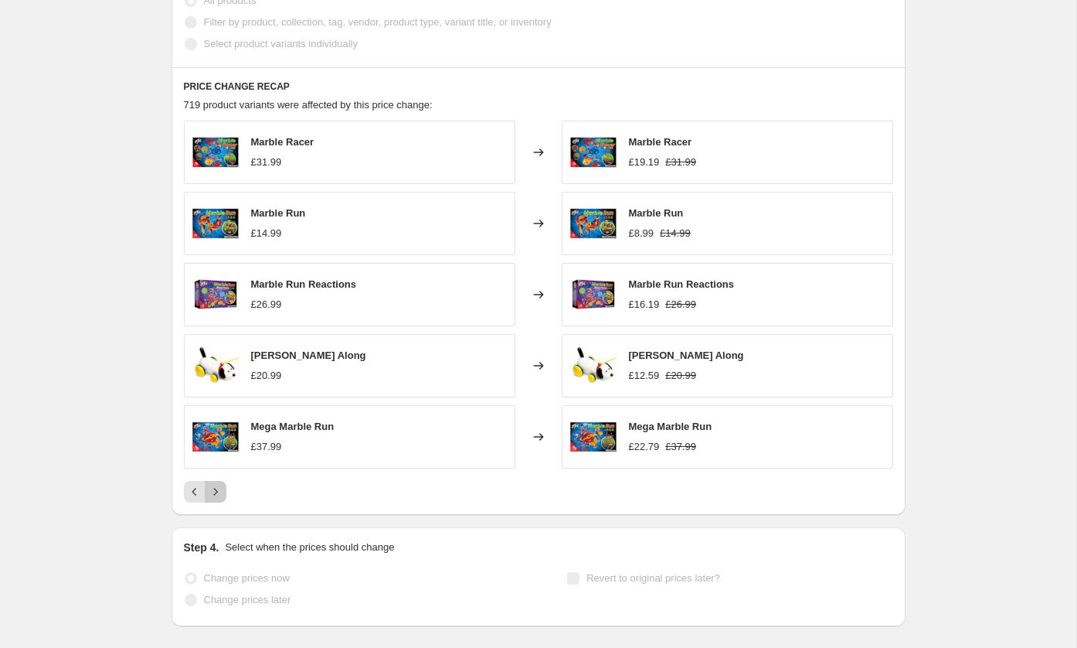
click at [222, 484] on icon "Next" at bounding box center [215, 491] width 15 height 15
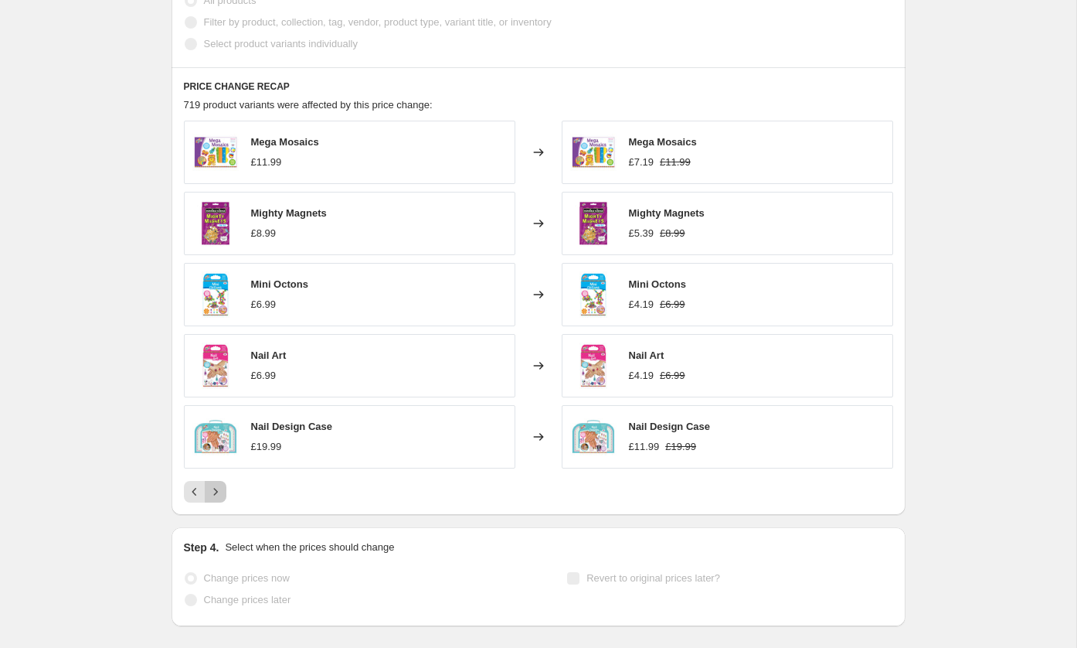
click at [222, 484] on icon "Next" at bounding box center [215, 491] width 15 height 15
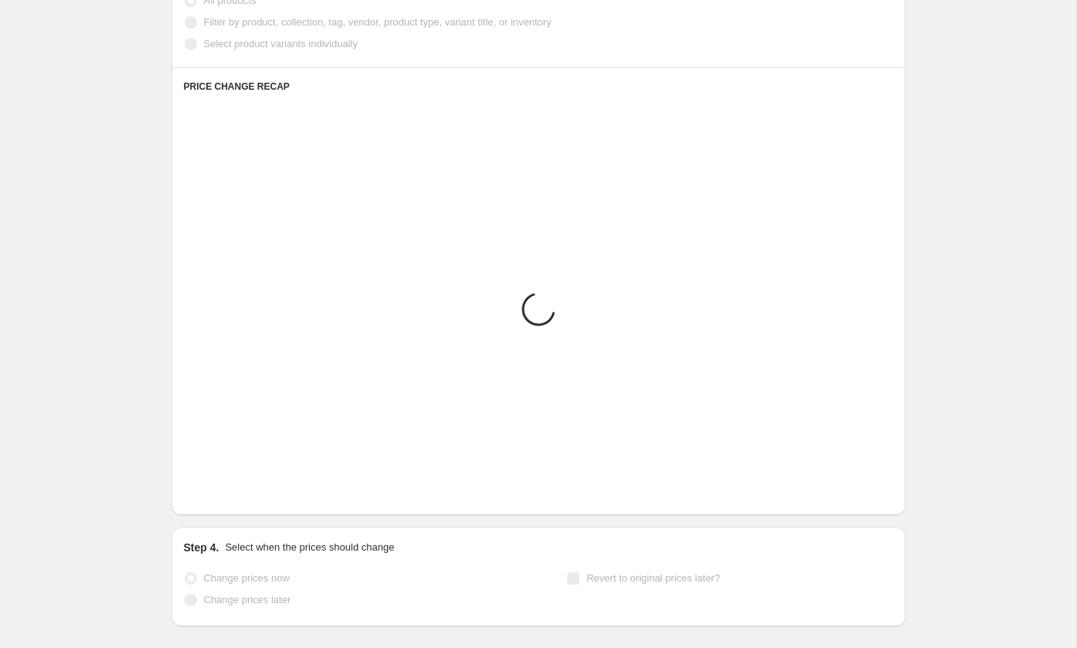
click at [222, 484] on icon "Next" at bounding box center [215, 491] width 15 height 15
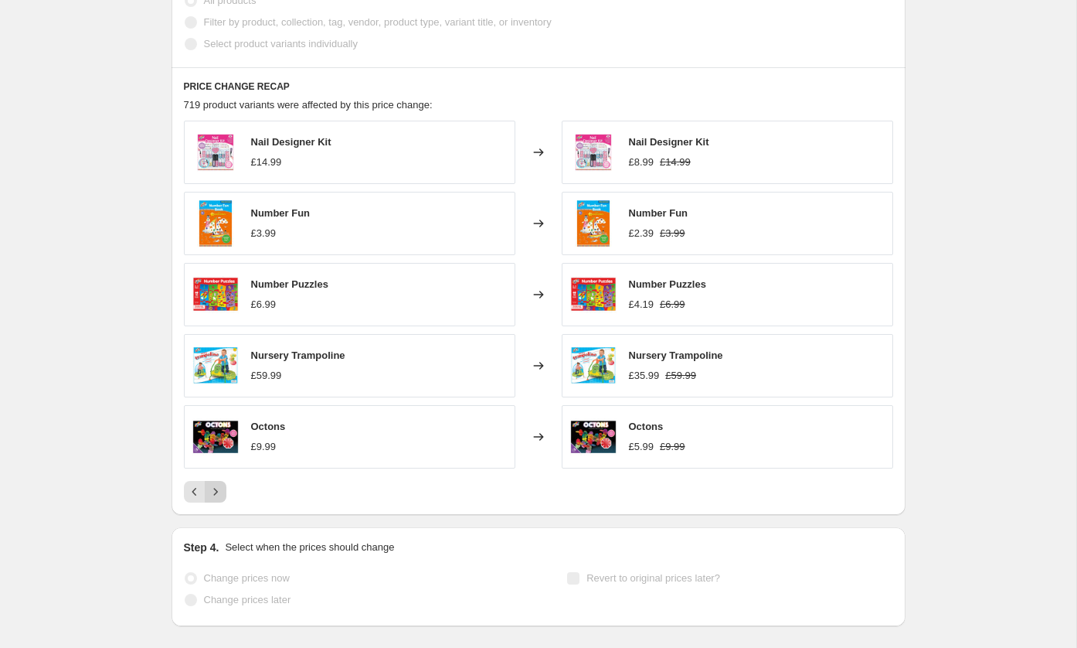
click at [222, 484] on icon "Next" at bounding box center [215, 491] width 15 height 15
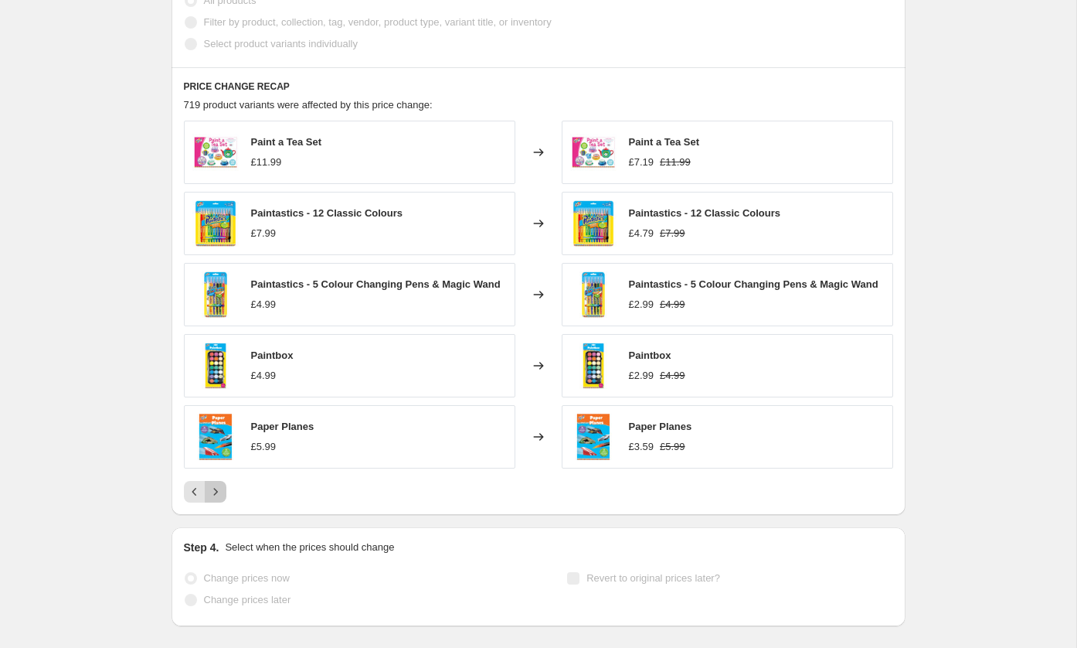
click at [222, 484] on icon "Next" at bounding box center [215, 491] width 15 height 15
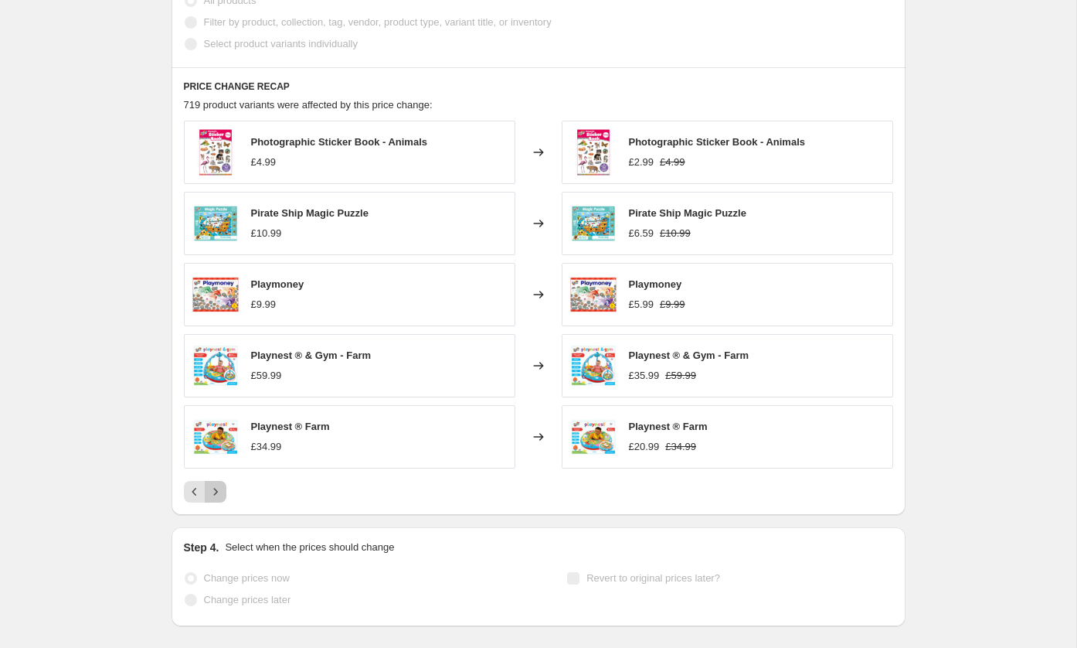
click at [222, 484] on icon "Next" at bounding box center [215, 491] width 15 height 15
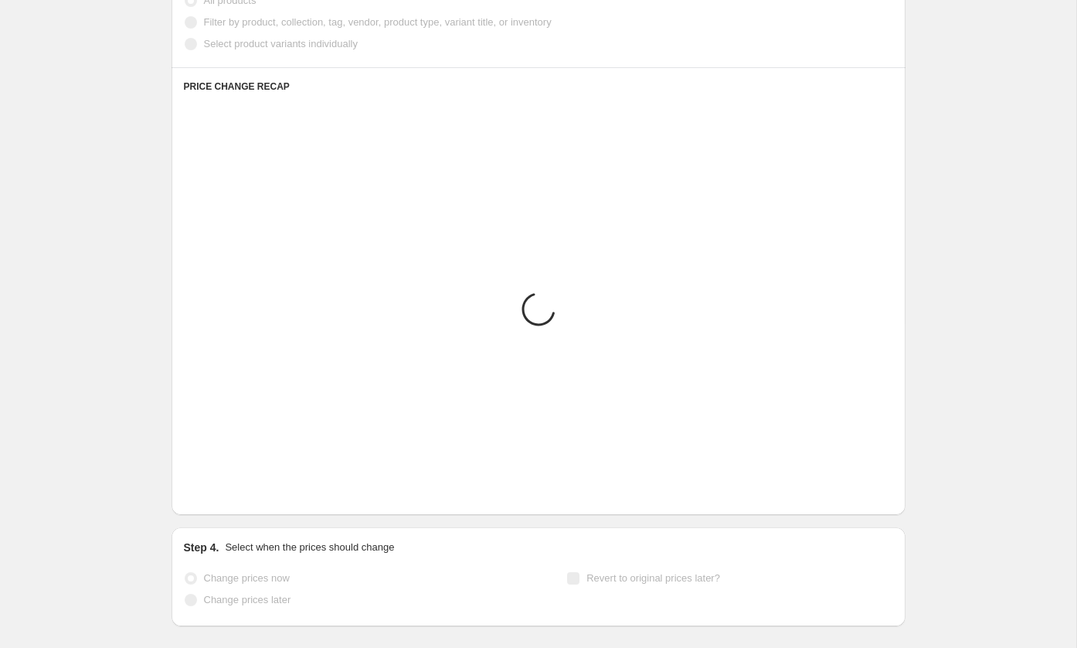
click at [222, 484] on icon "Next" at bounding box center [215, 491] width 15 height 15
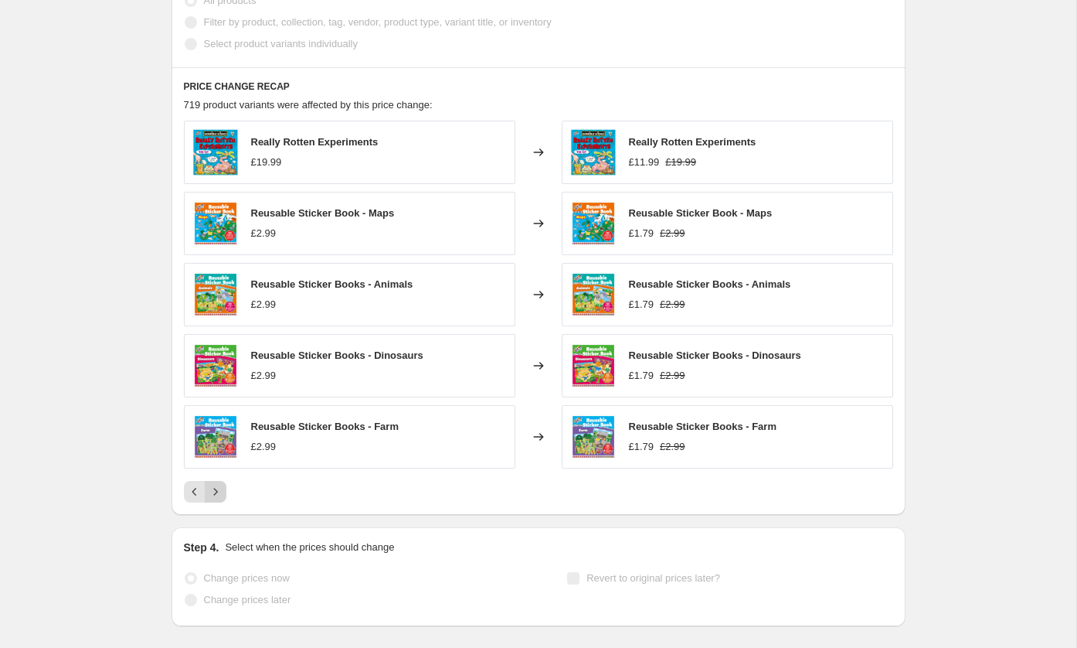
click at [222, 484] on icon "Next" at bounding box center [215, 491] width 15 height 15
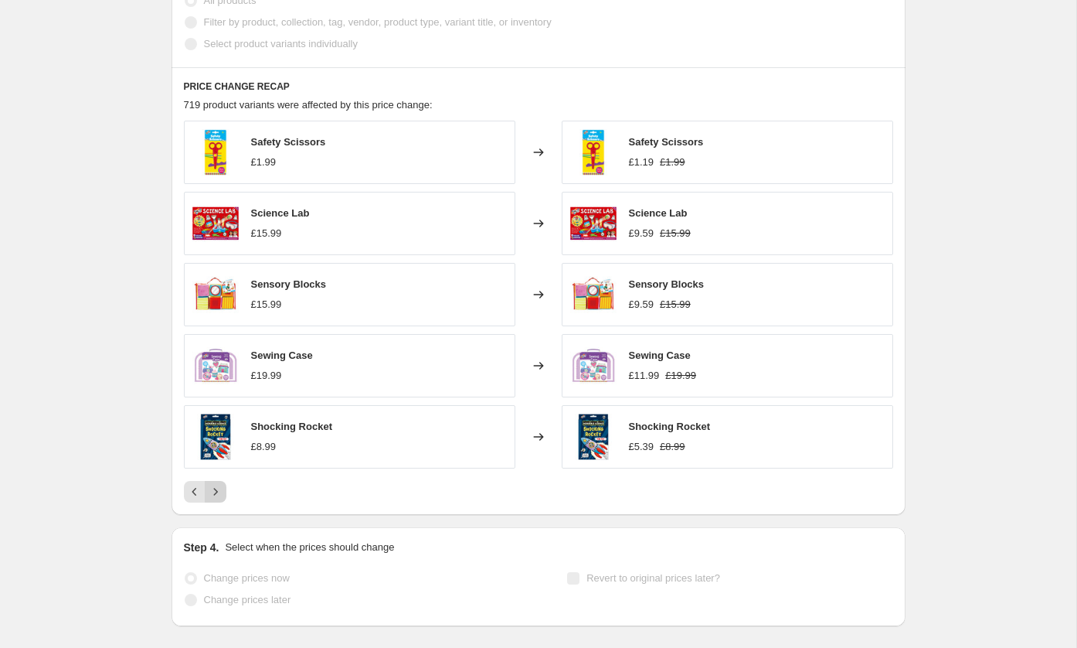
click at [222, 484] on icon "Next" at bounding box center [215, 491] width 15 height 15
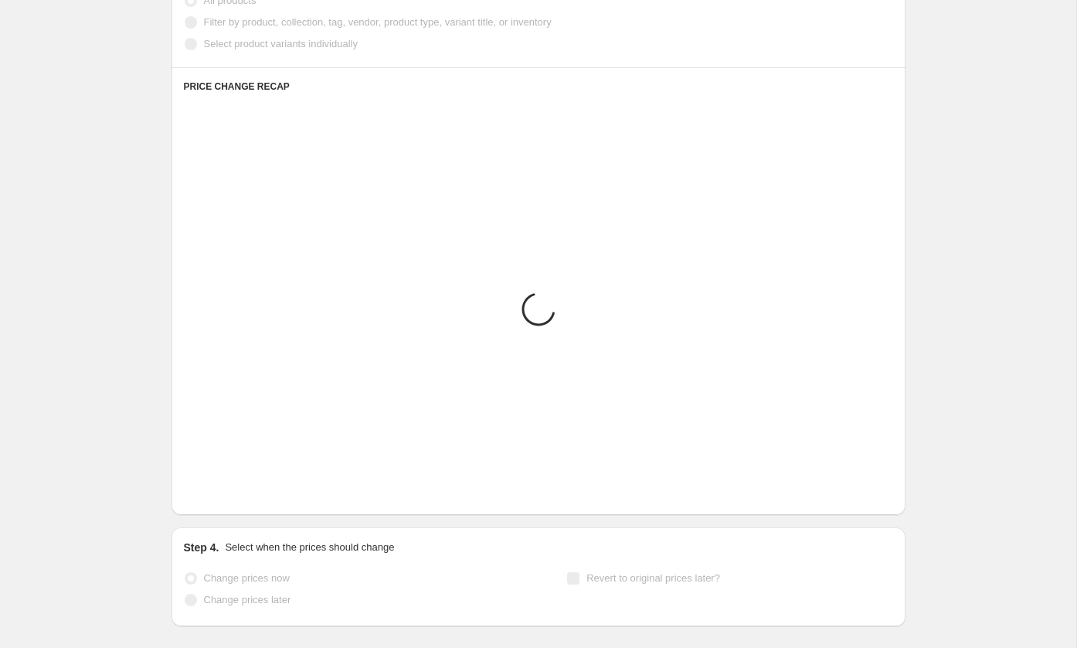
click at [222, 484] on icon "Next" at bounding box center [215, 491] width 15 height 15
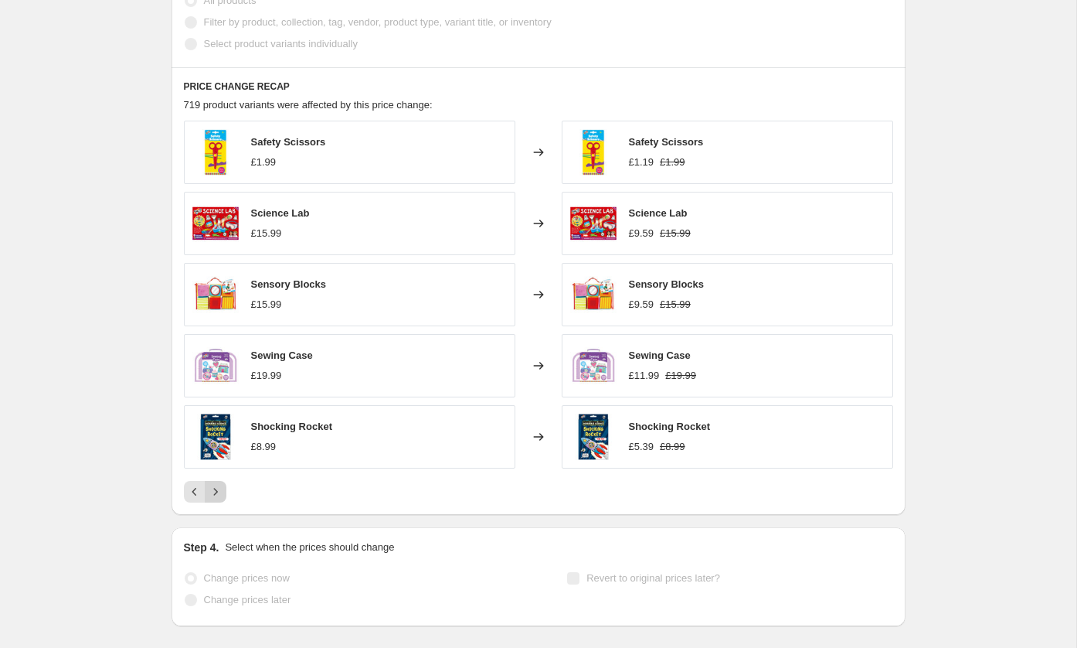
click at [222, 484] on icon "Next" at bounding box center [215, 491] width 15 height 15
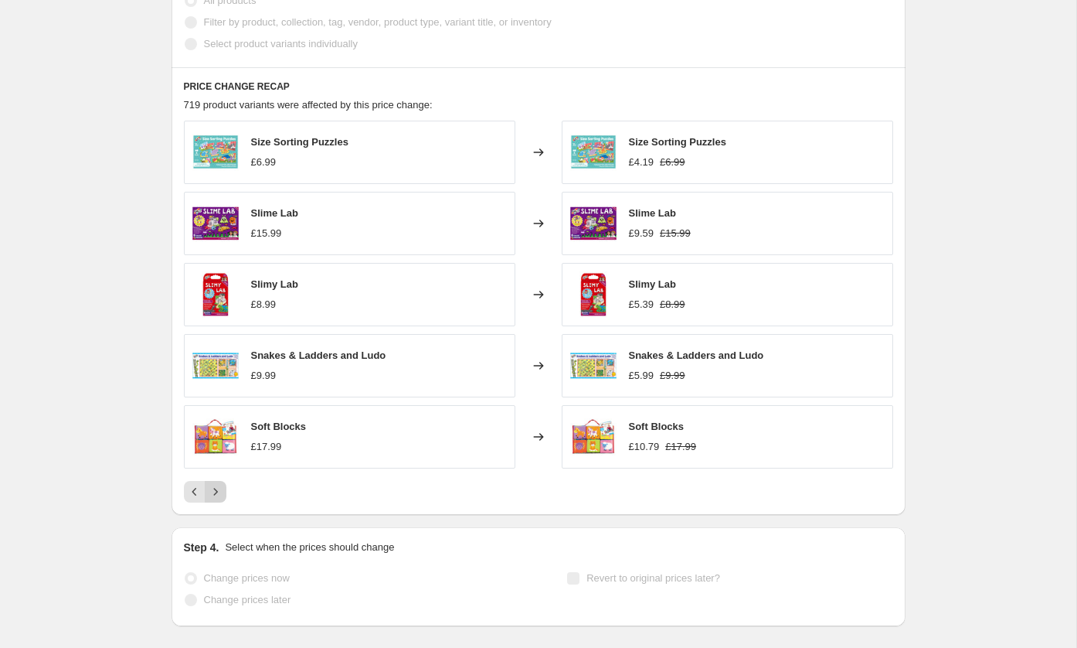
click at [222, 484] on icon "Next" at bounding box center [215, 491] width 15 height 15
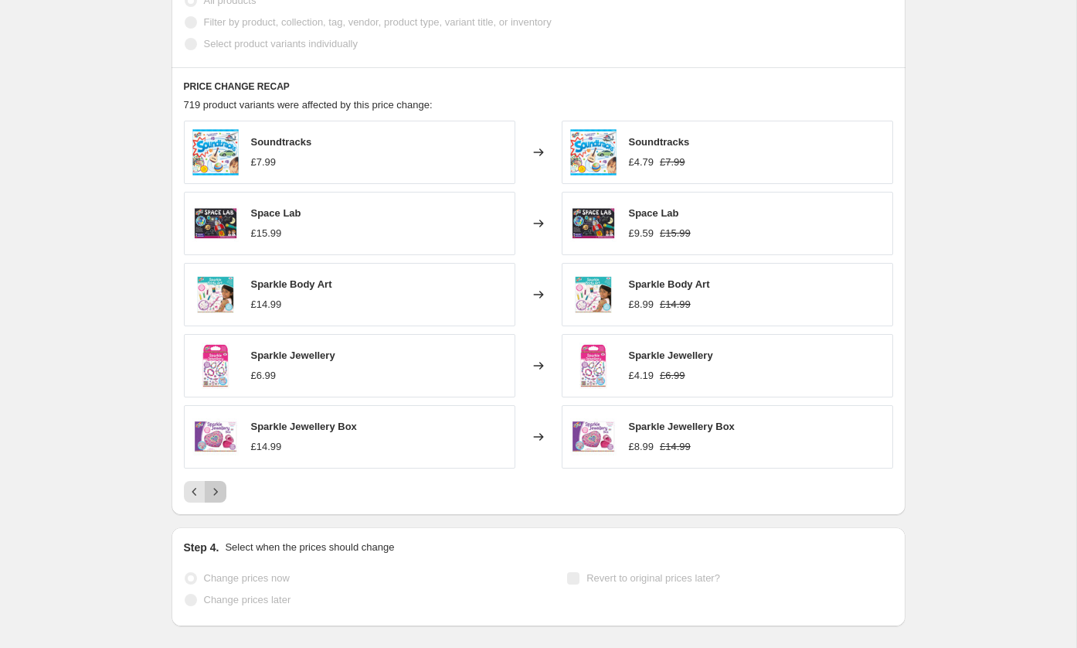
click at [222, 484] on icon "Next" at bounding box center [215, 491] width 15 height 15
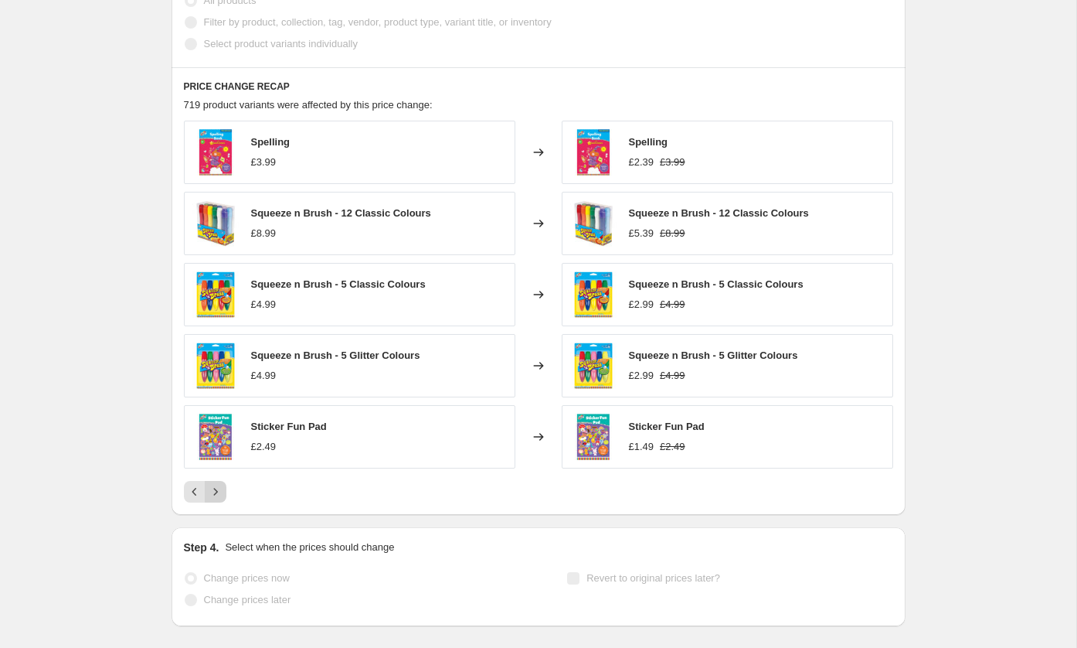
click at [222, 484] on icon "Next" at bounding box center [215, 491] width 15 height 15
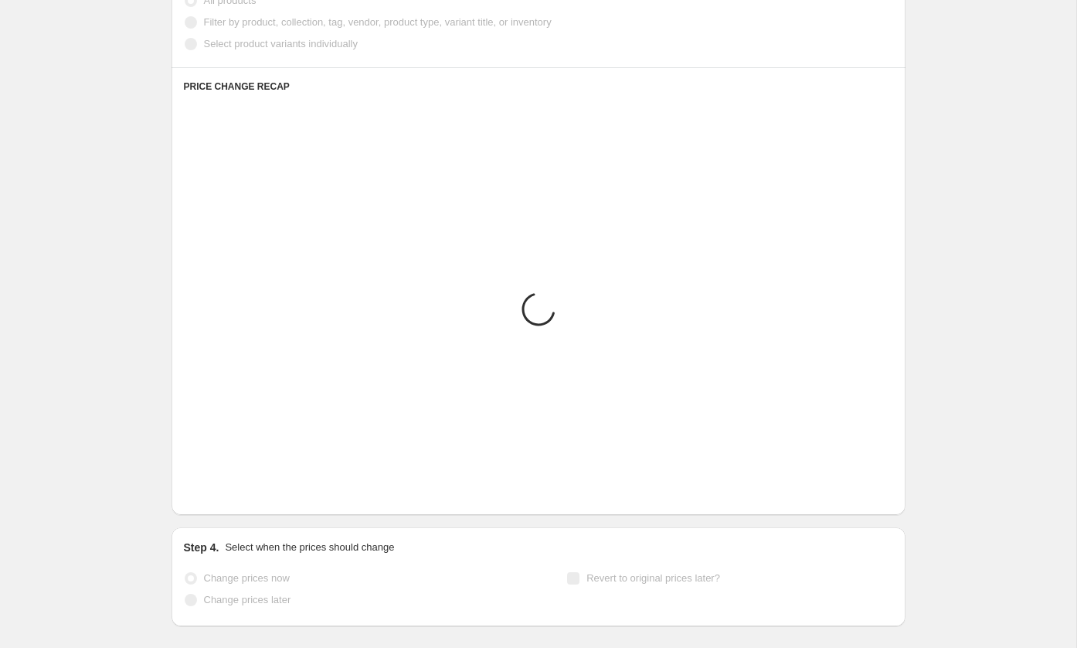
click at [222, 484] on icon "Next" at bounding box center [215, 491] width 15 height 15
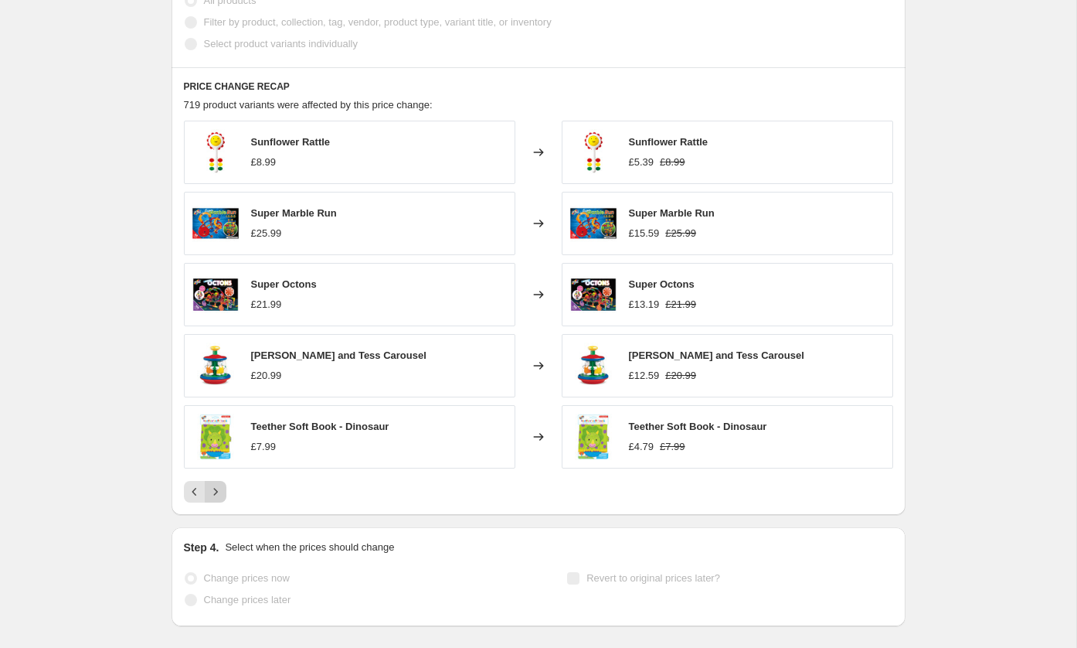
click at [222, 484] on icon "Next" at bounding box center [215, 491] width 15 height 15
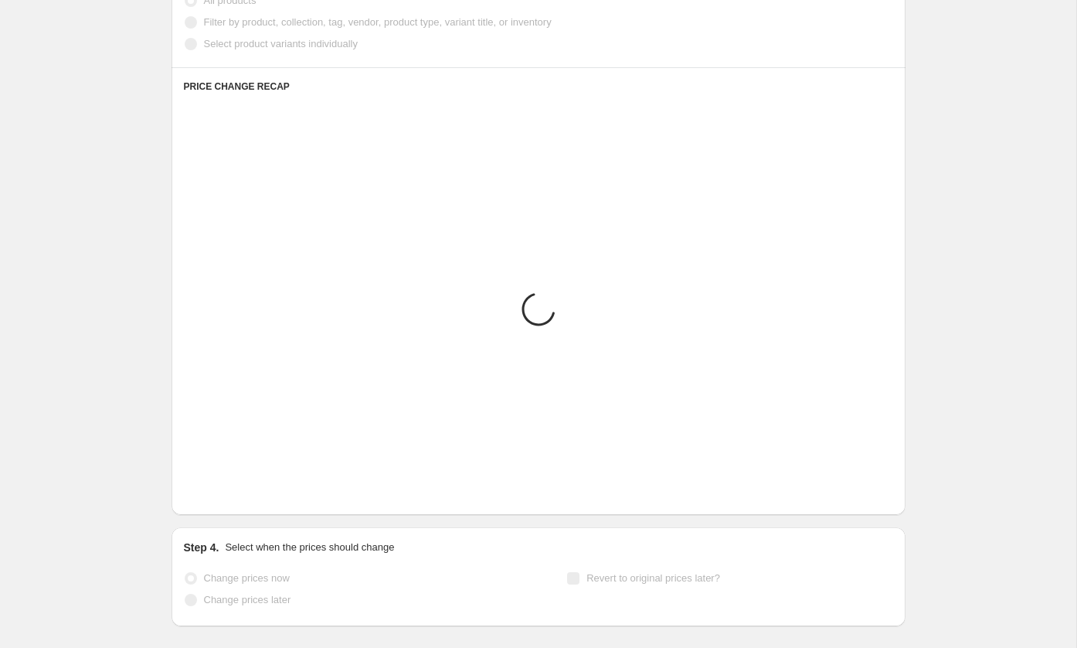
click at [222, 484] on icon "Next" at bounding box center [215, 491] width 15 height 15
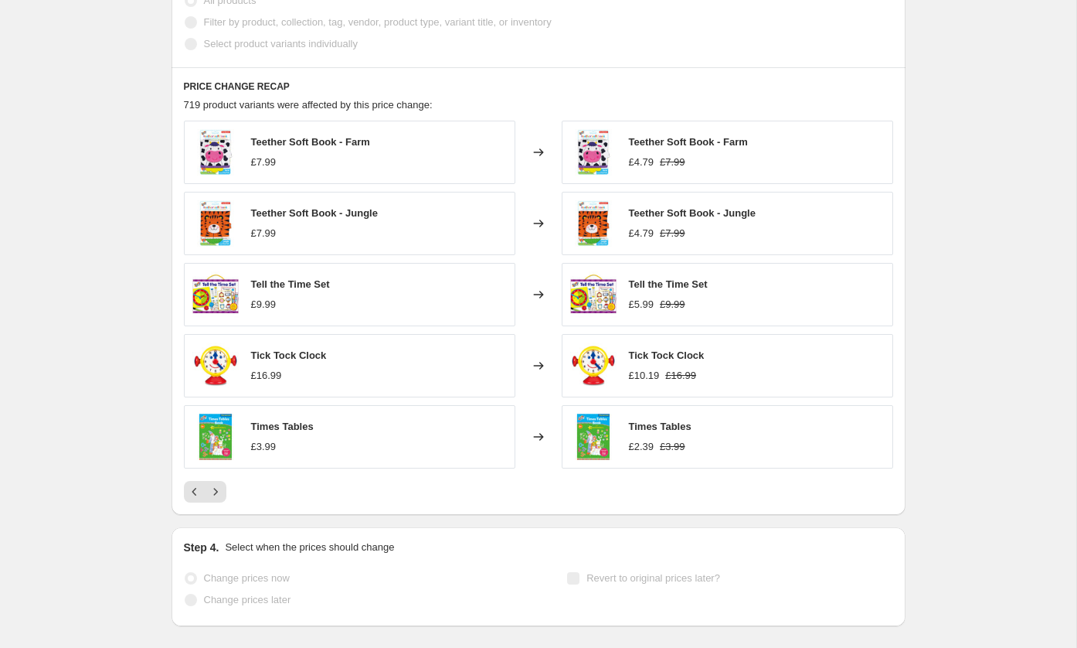
click at [228, 497] on div "PRICE CHANGE RECAP 719 product variants were affected by this price change: Tee…" at bounding box center [539, 290] width 734 height 447
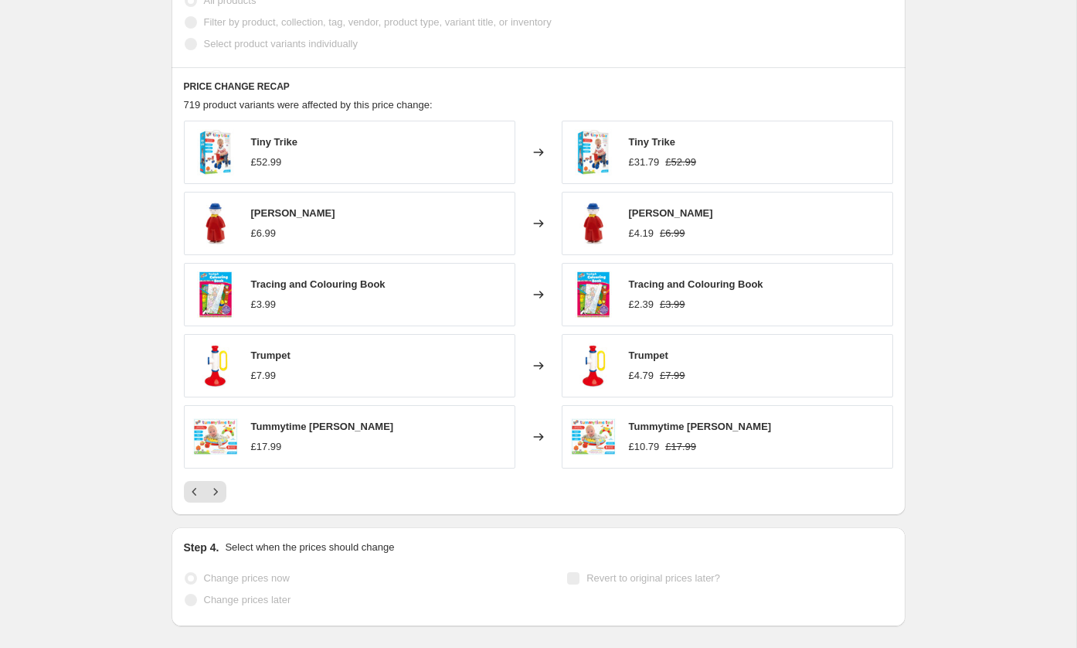
click at [226, 493] on div at bounding box center [538, 492] width 709 height 22
click at [224, 492] on button "Next" at bounding box center [216, 492] width 22 height 22
